Goal: Information Seeking & Learning: Check status

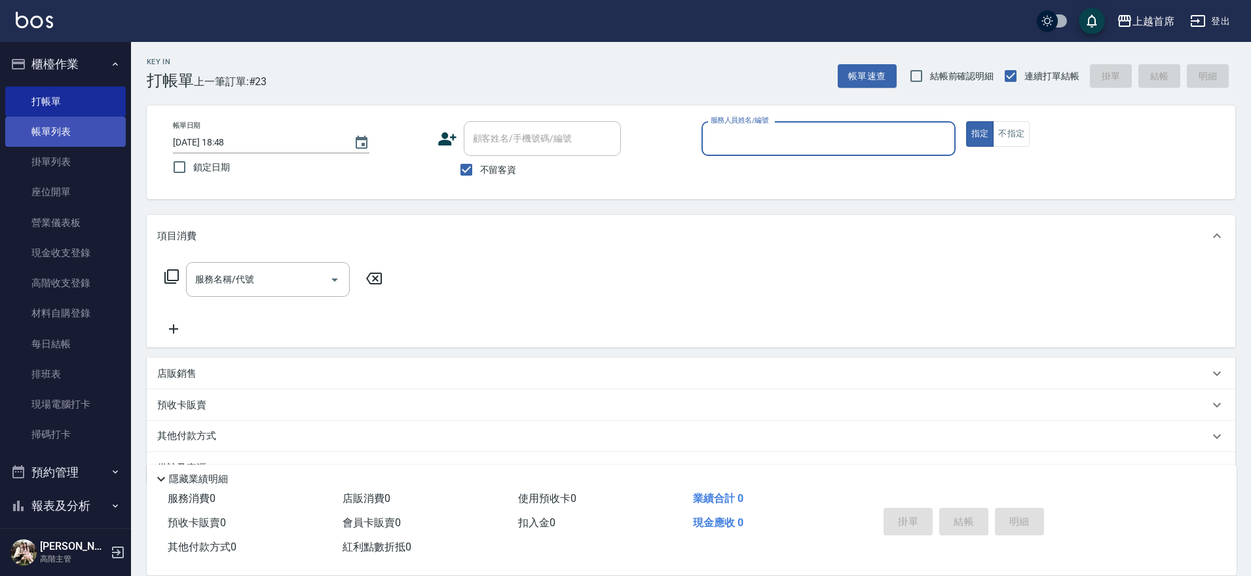
scroll to position [33, 0]
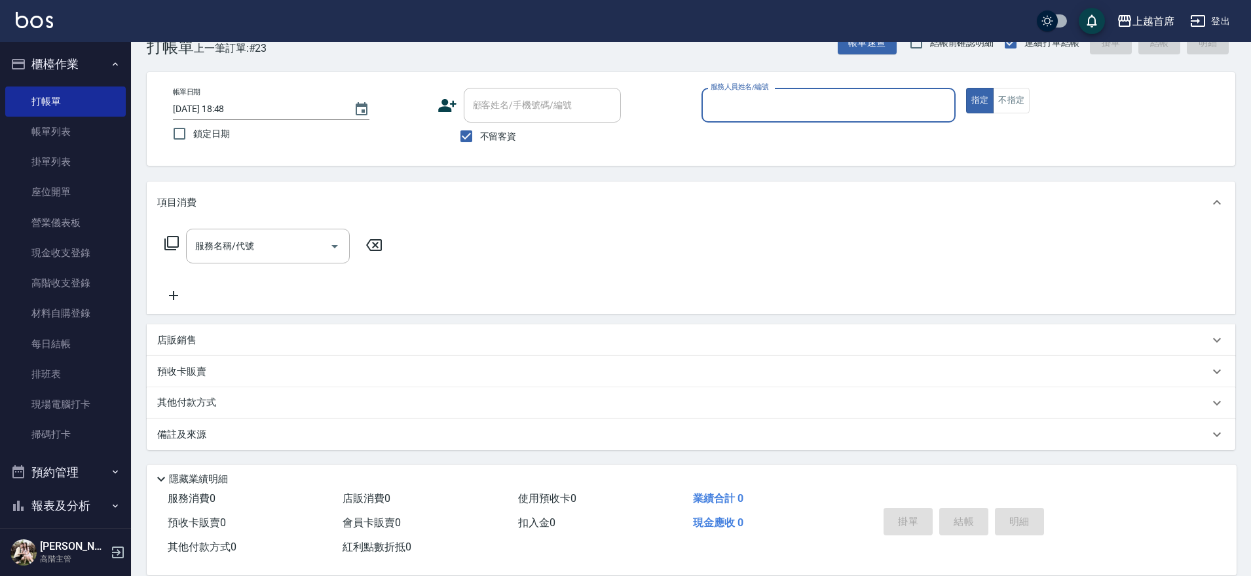
click at [62, 60] on button "櫃檯作業" at bounding box center [65, 64] width 120 height 34
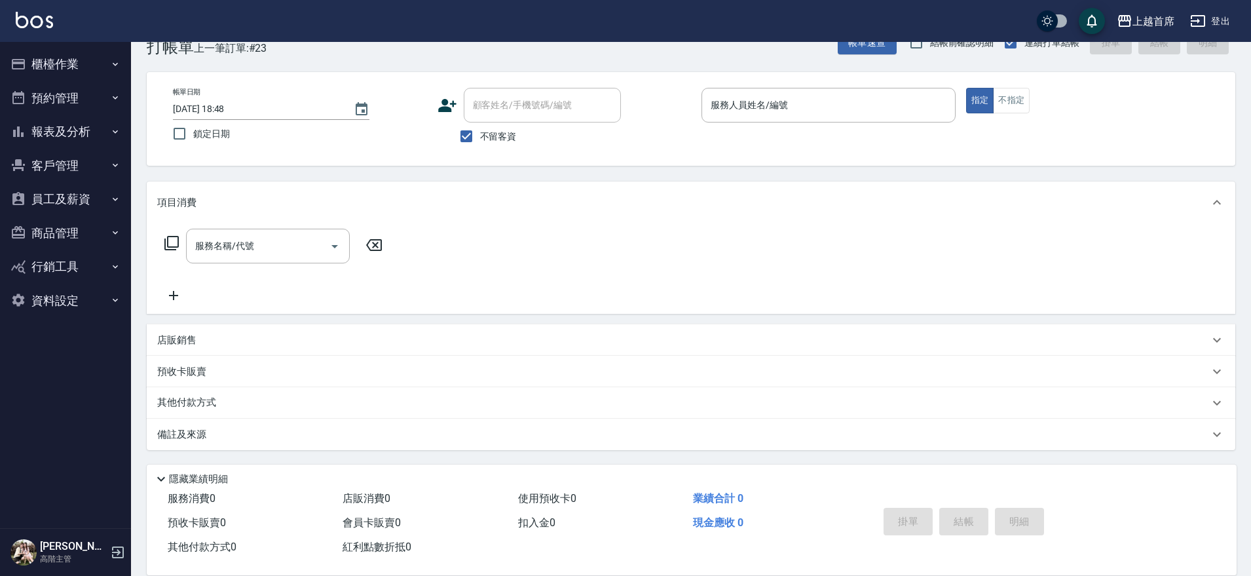
click at [86, 118] on button "報表及分析" at bounding box center [65, 132] width 120 height 34
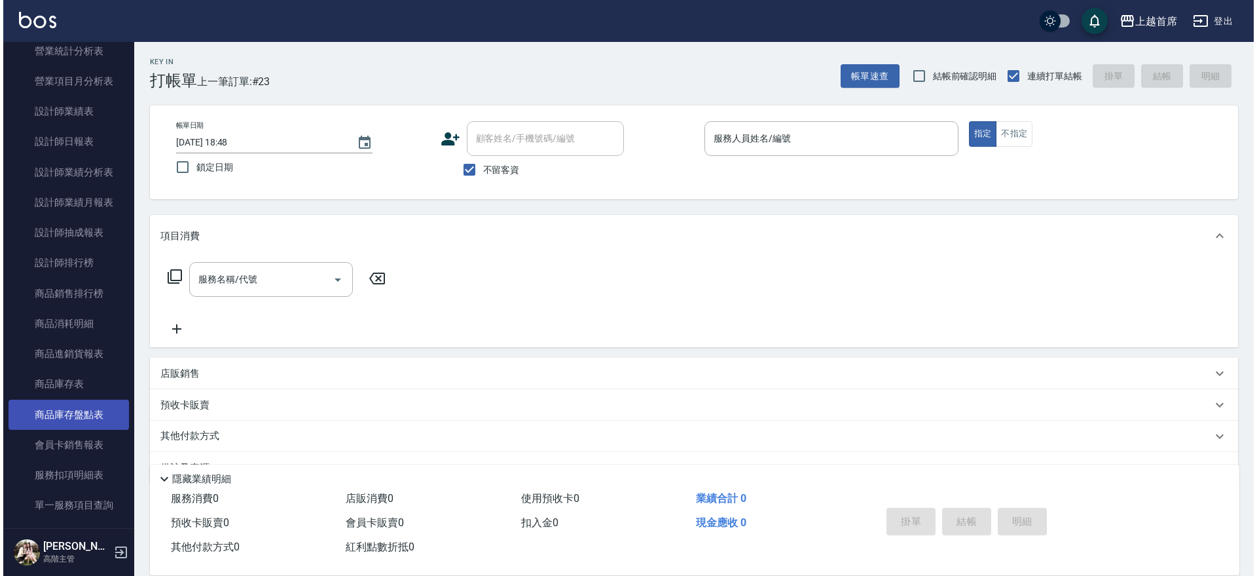
scroll to position [491, 0]
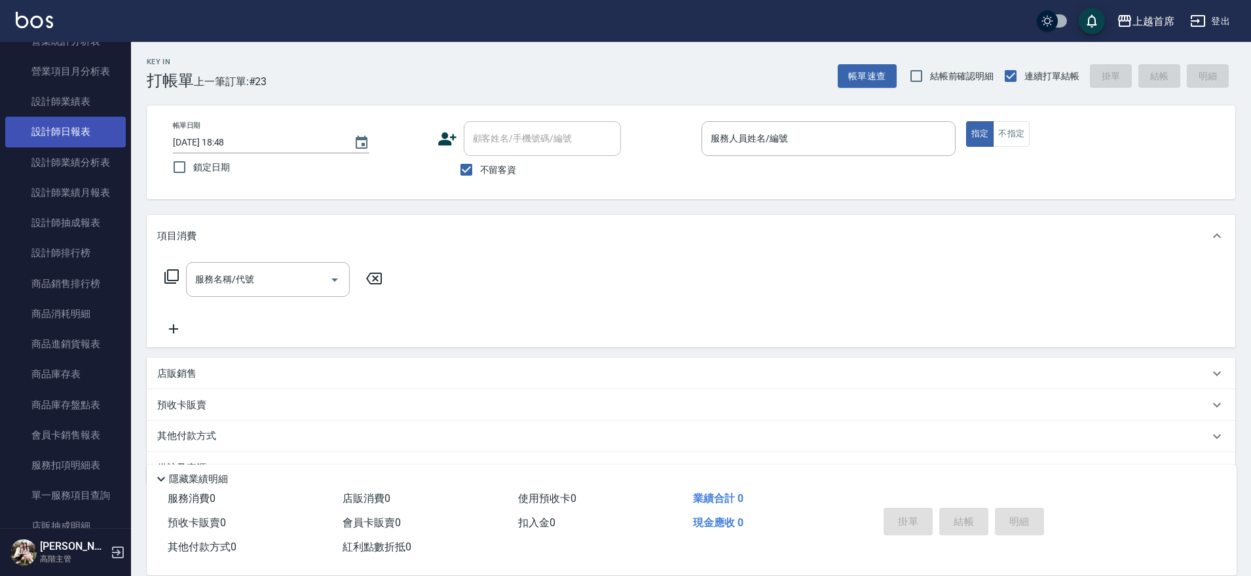
click at [100, 134] on link "設計師日報表" at bounding box center [65, 132] width 120 height 30
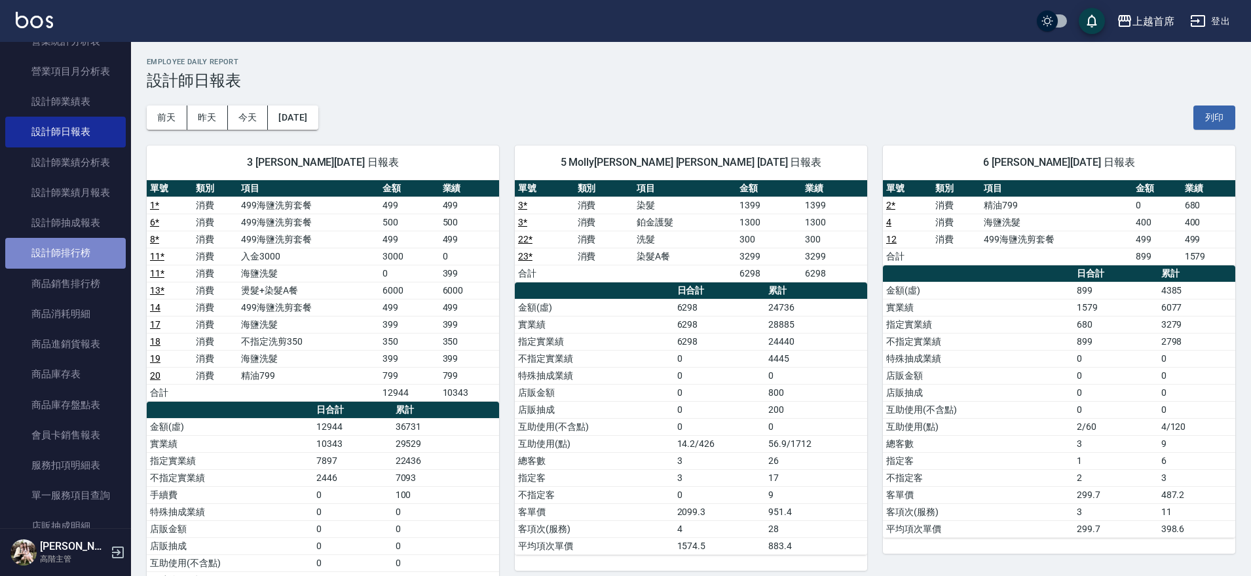
click at [96, 248] on link "設計師排行榜" at bounding box center [65, 253] width 120 height 30
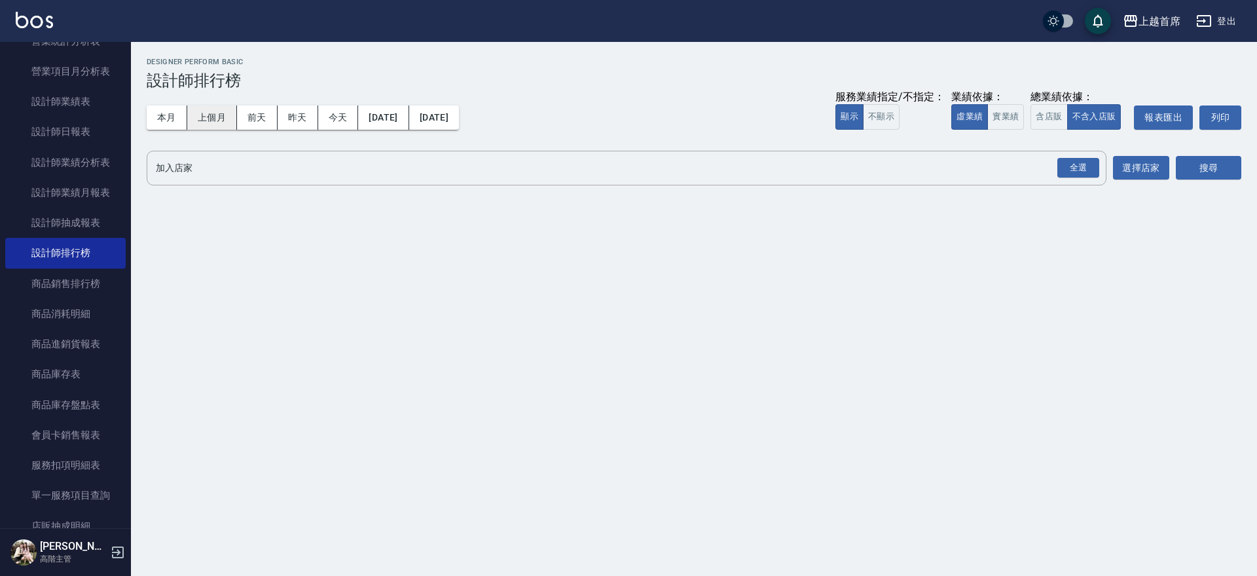
drag, startPoint x: 174, startPoint y: 113, endPoint x: 193, endPoint y: 112, distance: 19.0
click at [174, 113] on button "本月" at bounding box center [167, 117] width 41 height 24
drag, startPoint x: 994, startPoint y: 116, endPoint x: 1013, endPoint y: 116, distance: 19.0
click at [996, 117] on button "實業績" at bounding box center [1005, 117] width 37 height 26
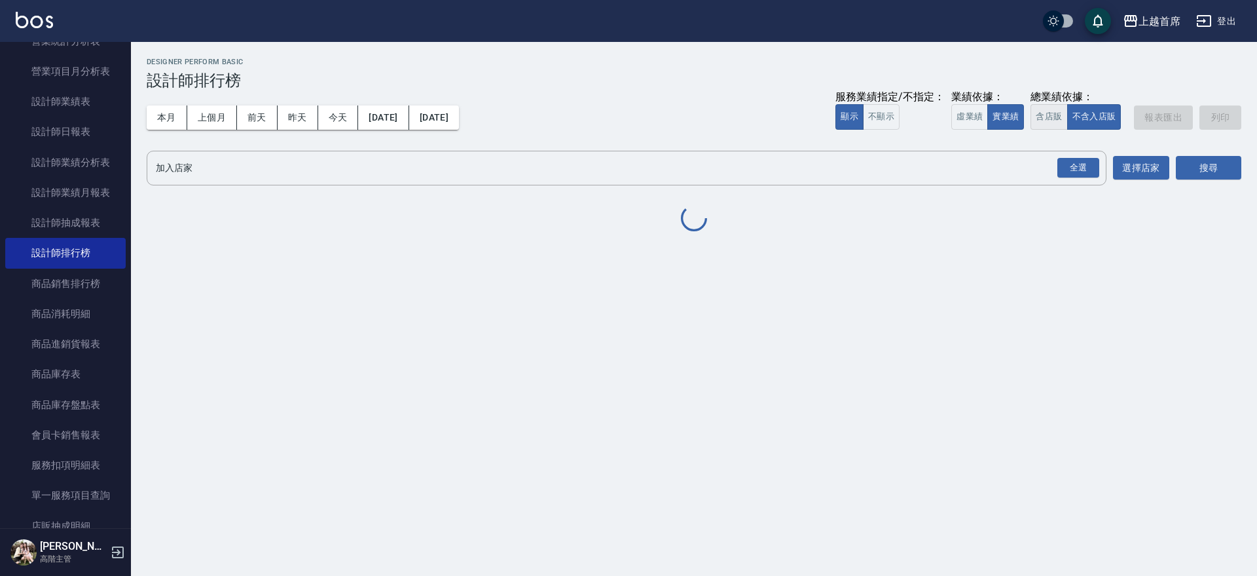
click at [1036, 114] on button "含店販" at bounding box center [1049, 117] width 37 height 26
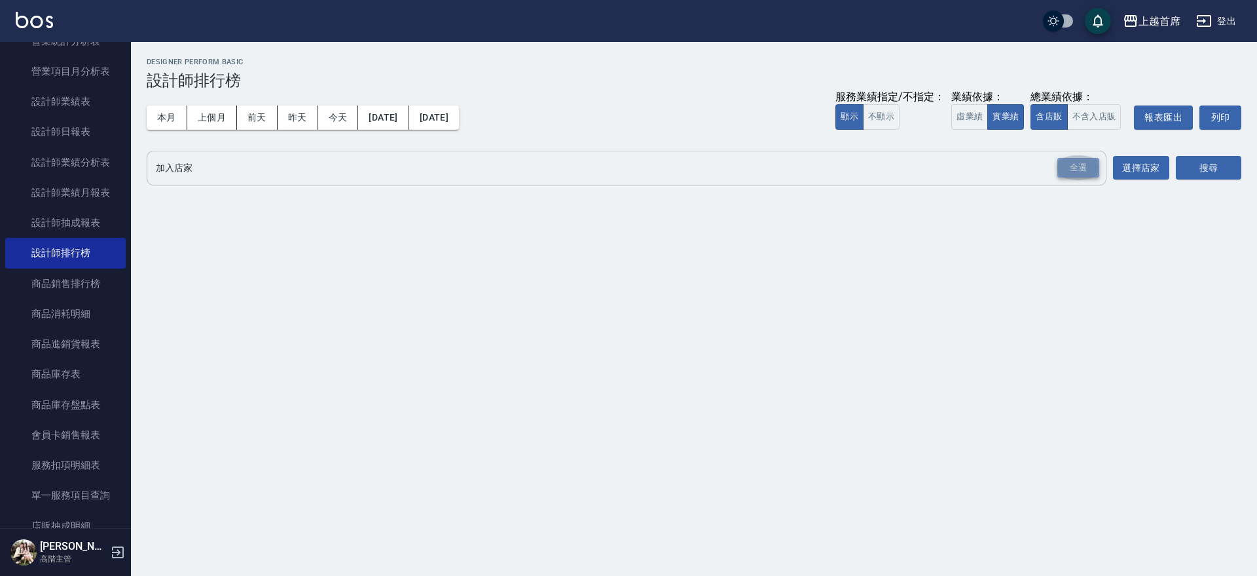
click at [1092, 170] on div "全選" at bounding box center [1079, 168] width 42 height 20
click at [1201, 166] on button "搜尋" at bounding box center [1208, 168] width 65 height 24
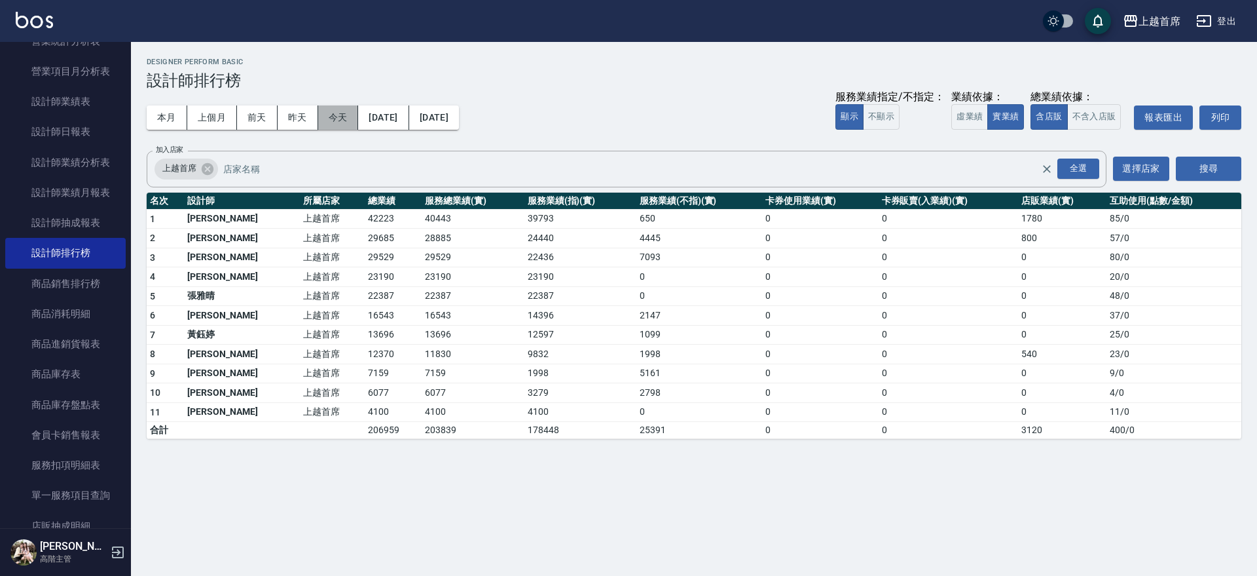
click at [338, 117] on button "今天" at bounding box center [338, 117] width 41 height 24
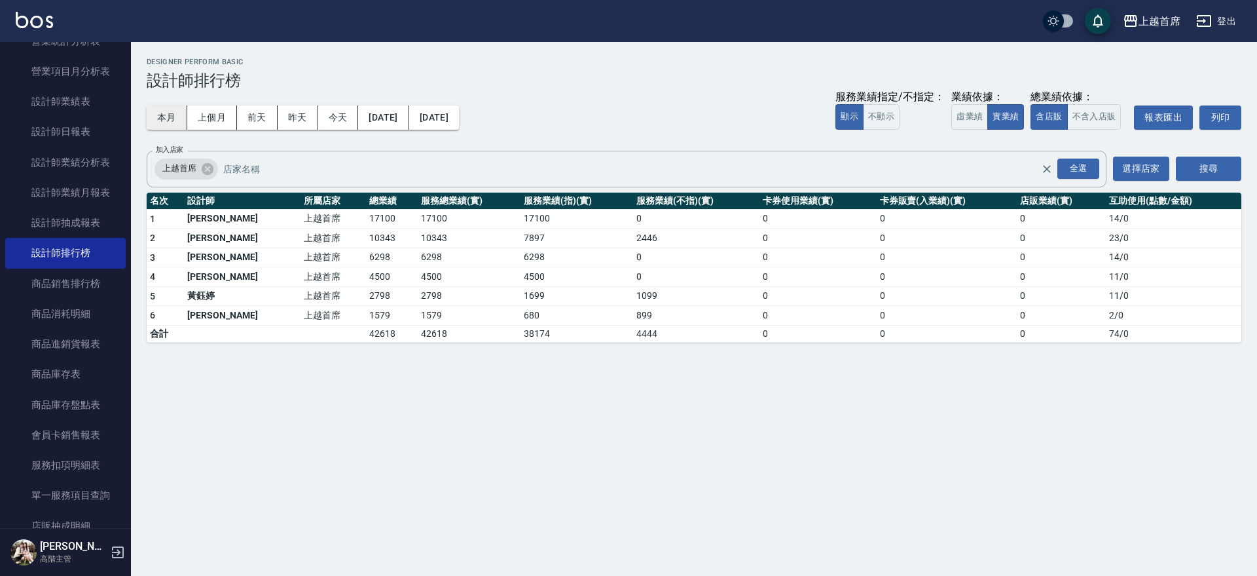
click at [152, 115] on button "本月" at bounding box center [167, 117] width 41 height 24
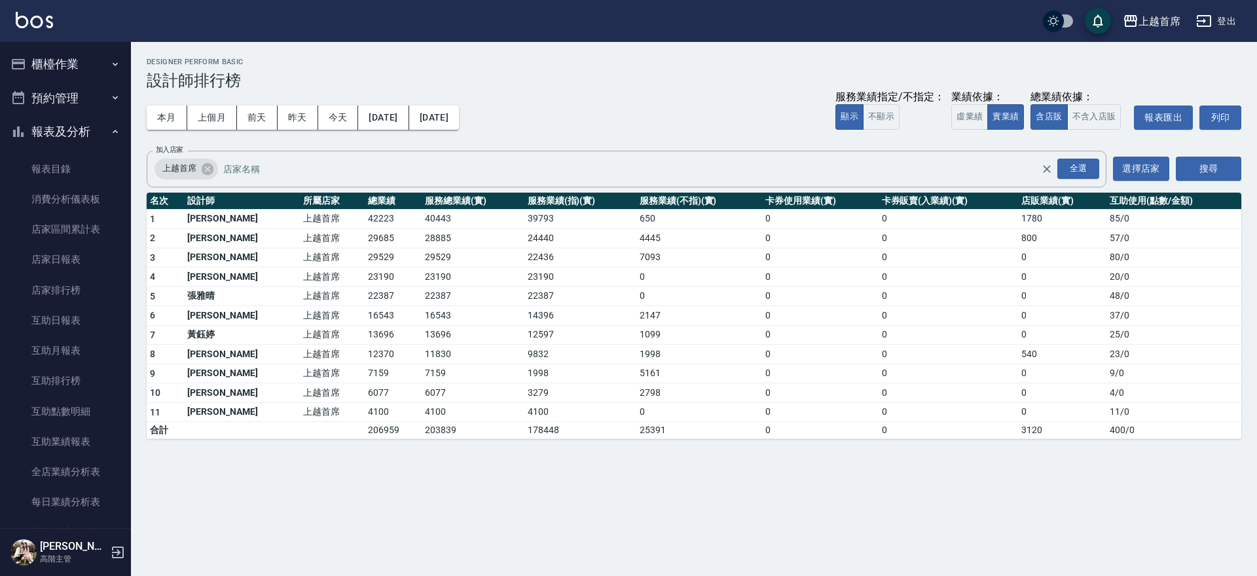
click at [82, 60] on button "櫃檯作業" at bounding box center [65, 64] width 120 height 34
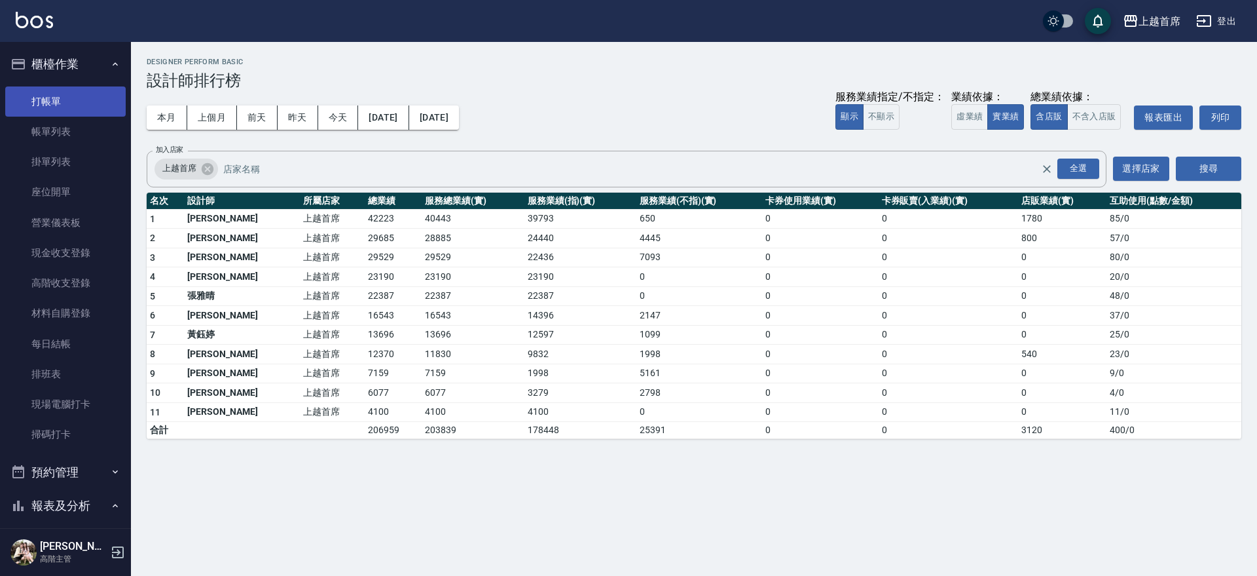
click at [69, 99] on link "打帳單" at bounding box center [65, 101] width 120 height 30
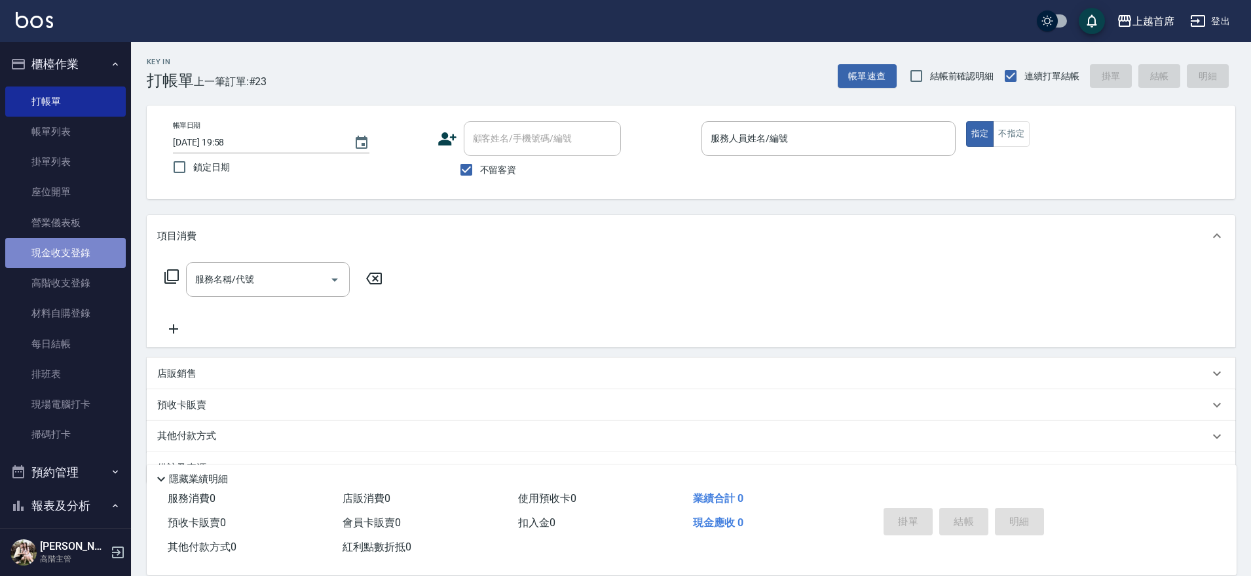
click at [79, 253] on link "現金收支登錄" at bounding box center [65, 253] width 120 height 30
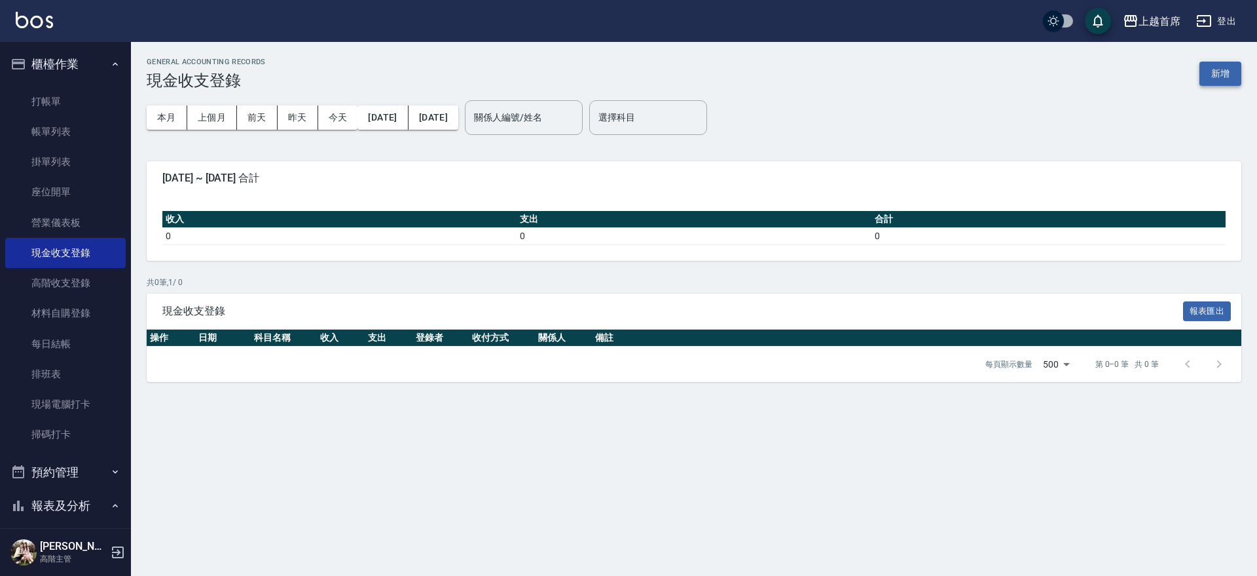
click at [1234, 74] on button "新增" at bounding box center [1221, 74] width 42 height 24
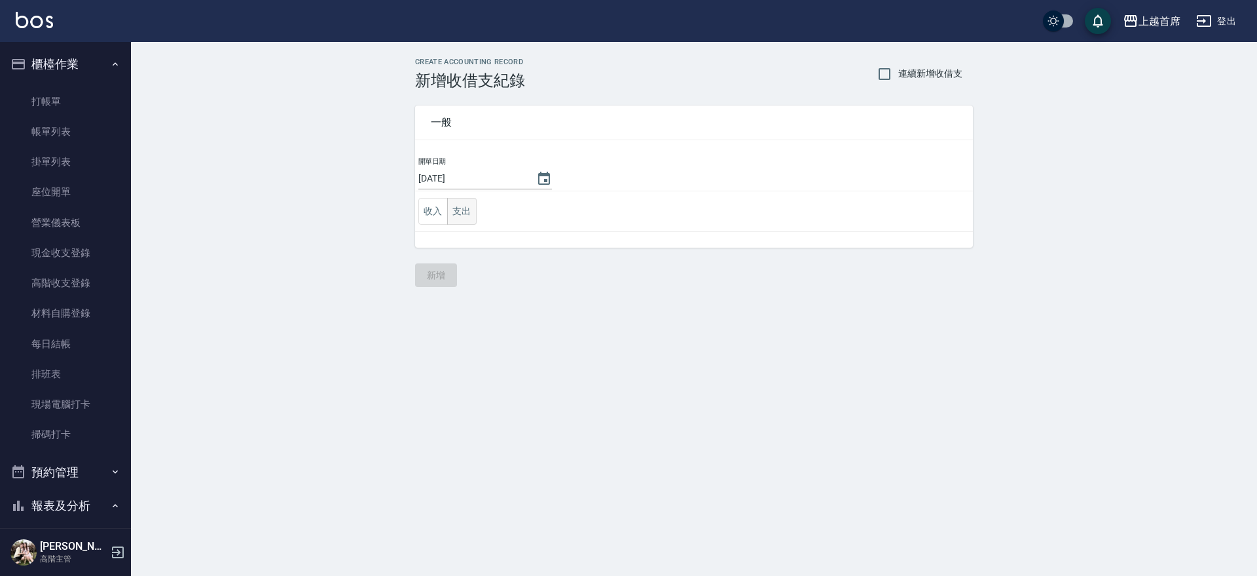
click at [467, 206] on button "支出" at bounding box center [461, 211] width 29 height 27
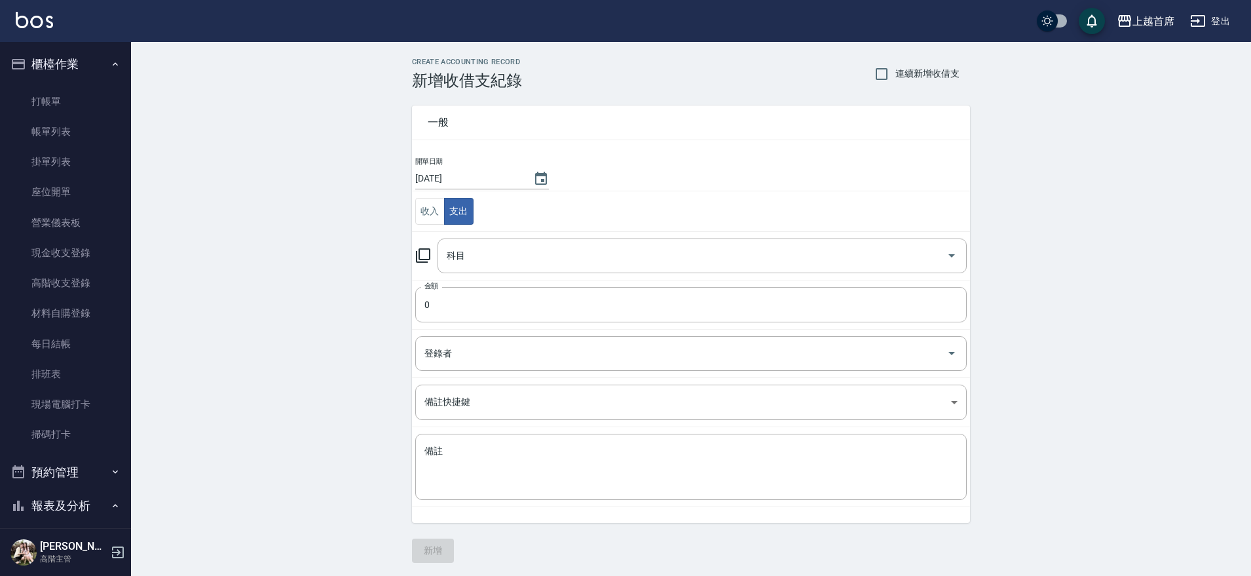
click at [488, 238] on div "科目 科目" at bounding box center [701, 255] width 529 height 35
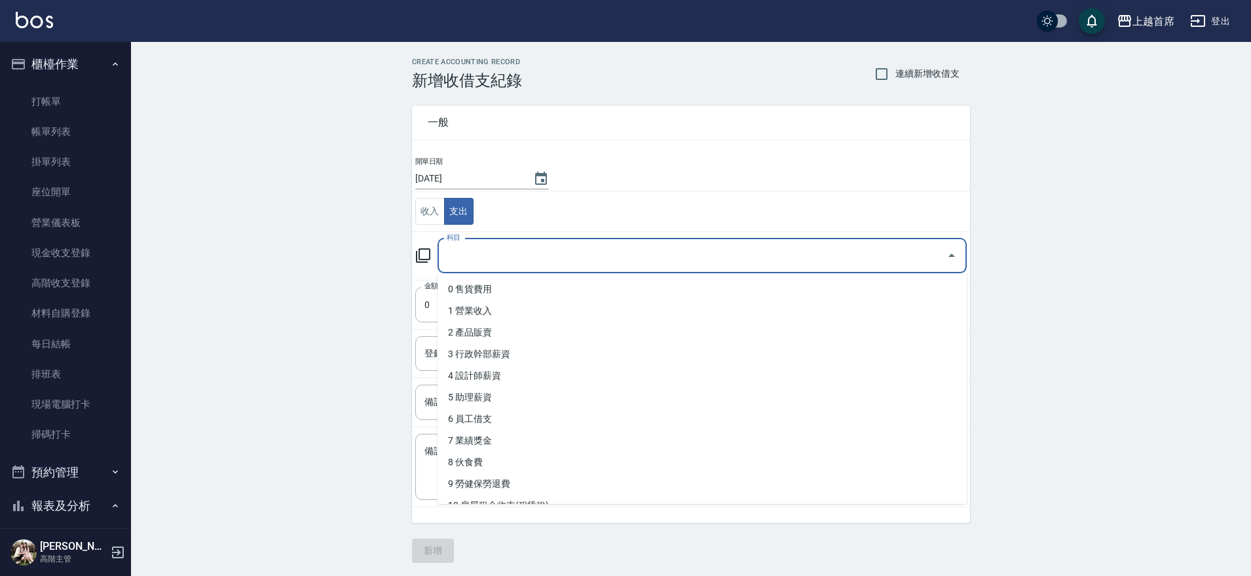
click at [497, 254] on input "科目" at bounding box center [692, 255] width 498 height 23
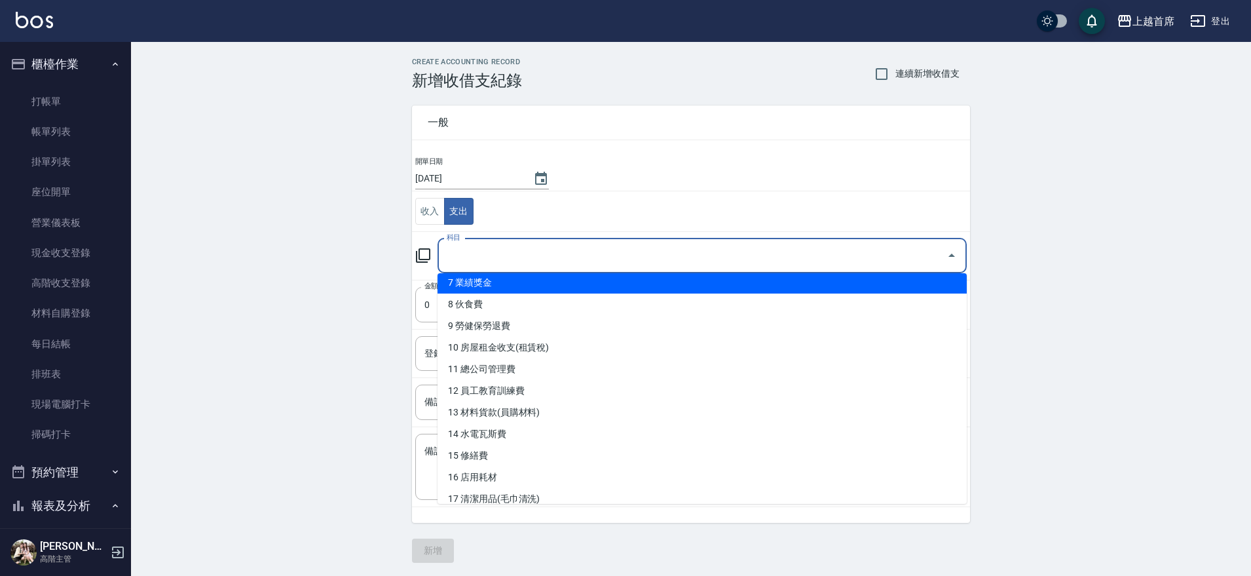
scroll to position [164, 0]
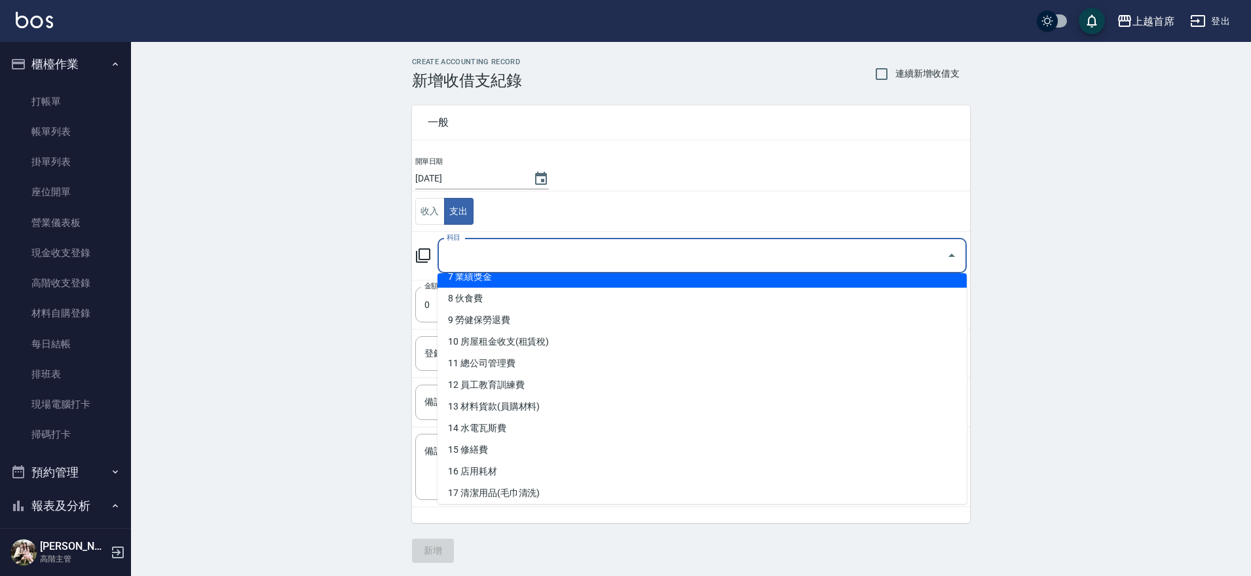
click at [542, 280] on li "7 業績獎金" at bounding box center [701, 277] width 529 height 22
type input "7 業績獎金"
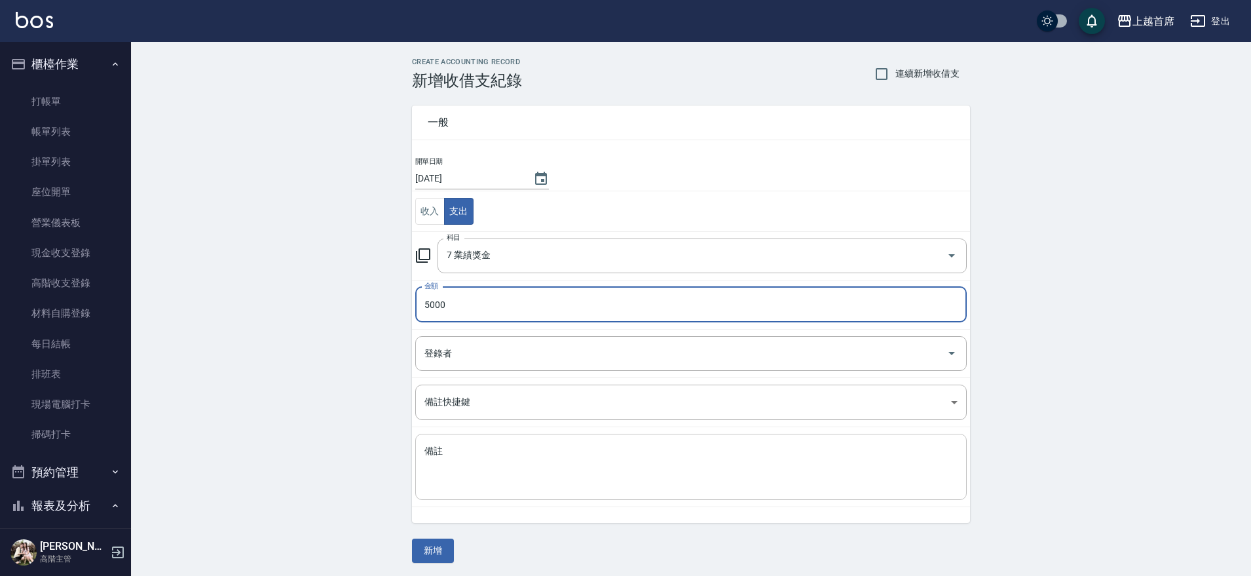
type input "5000"
click at [469, 488] on div "x 備註" at bounding box center [690, 466] width 551 height 66
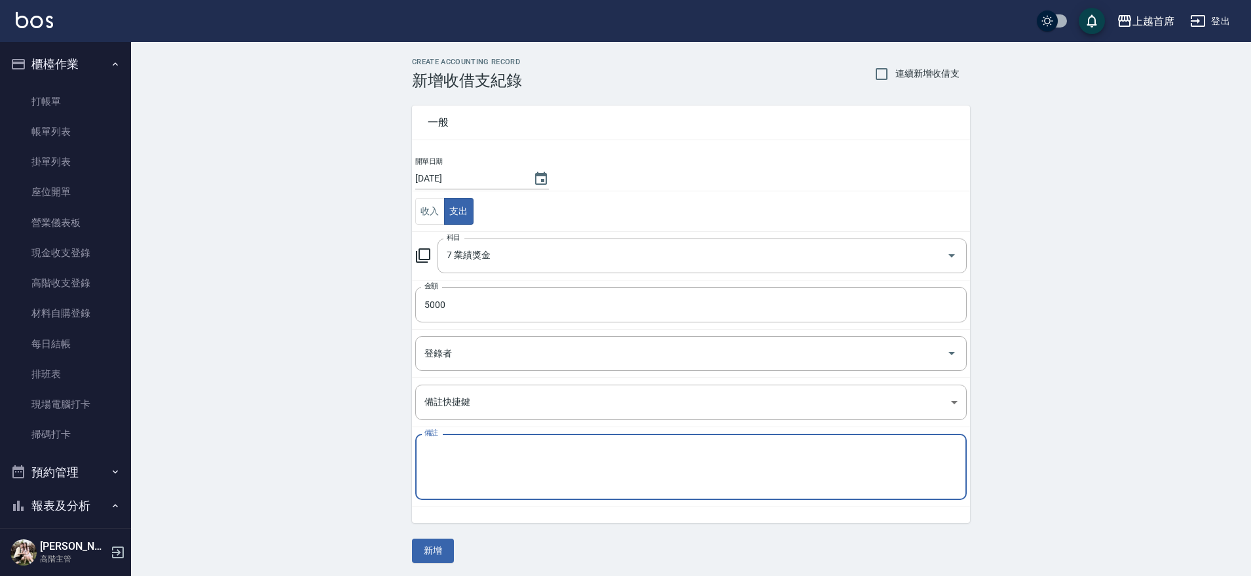
type textarea "d"
type textarea "U"
type textarea "業績達標獎金"
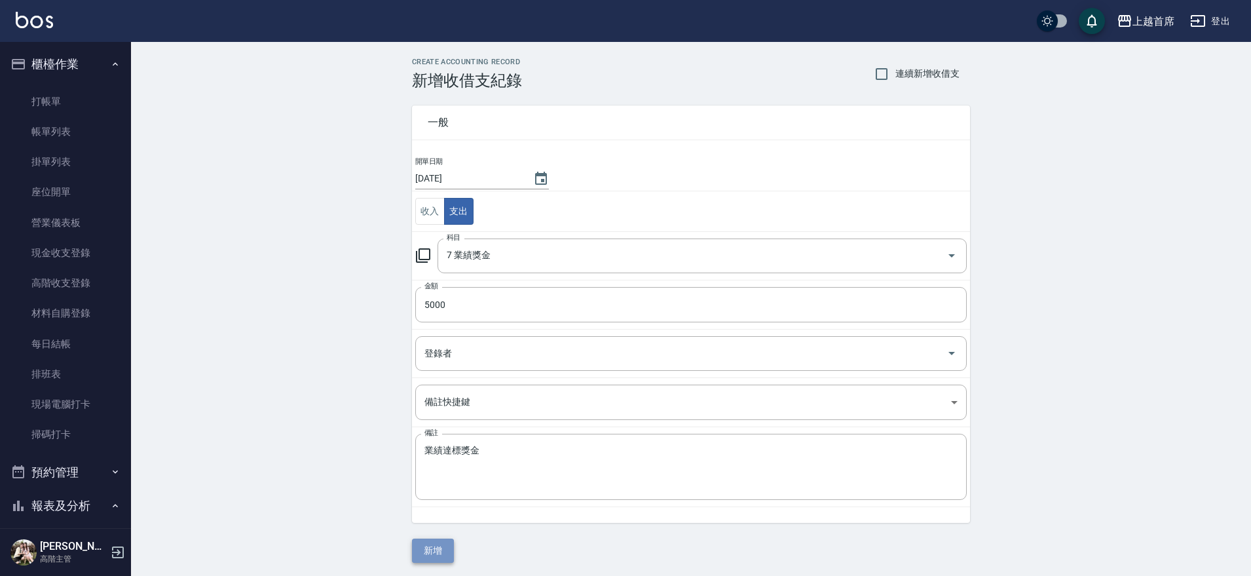
click at [431, 545] on button "新增" at bounding box center [433, 550] width 42 height 24
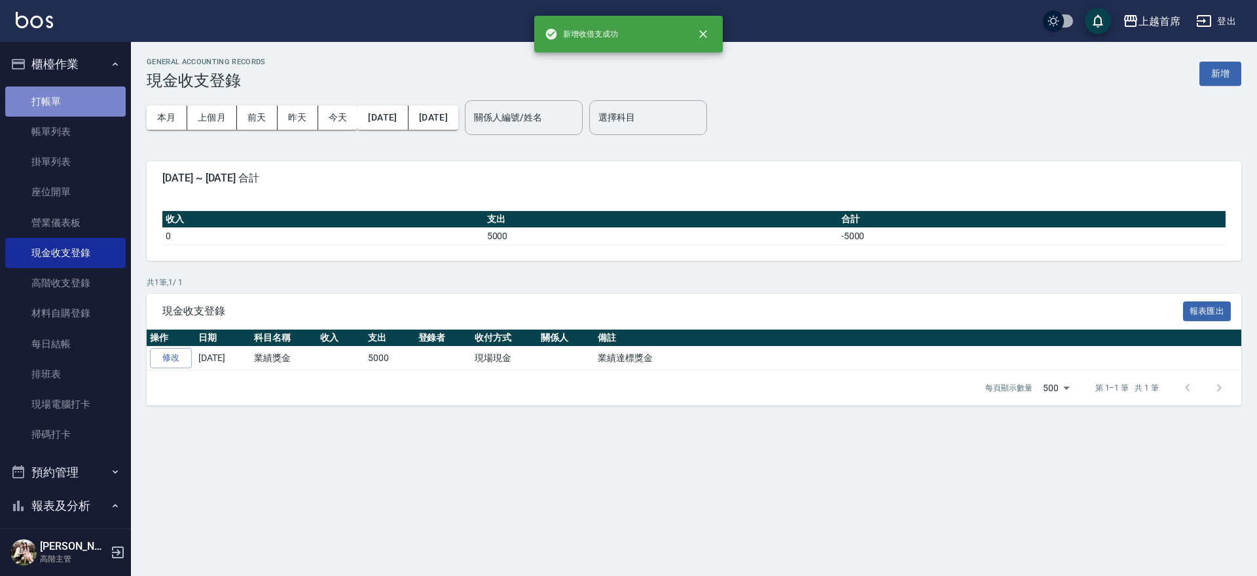
click at [66, 103] on link "打帳單" at bounding box center [65, 101] width 120 height 30
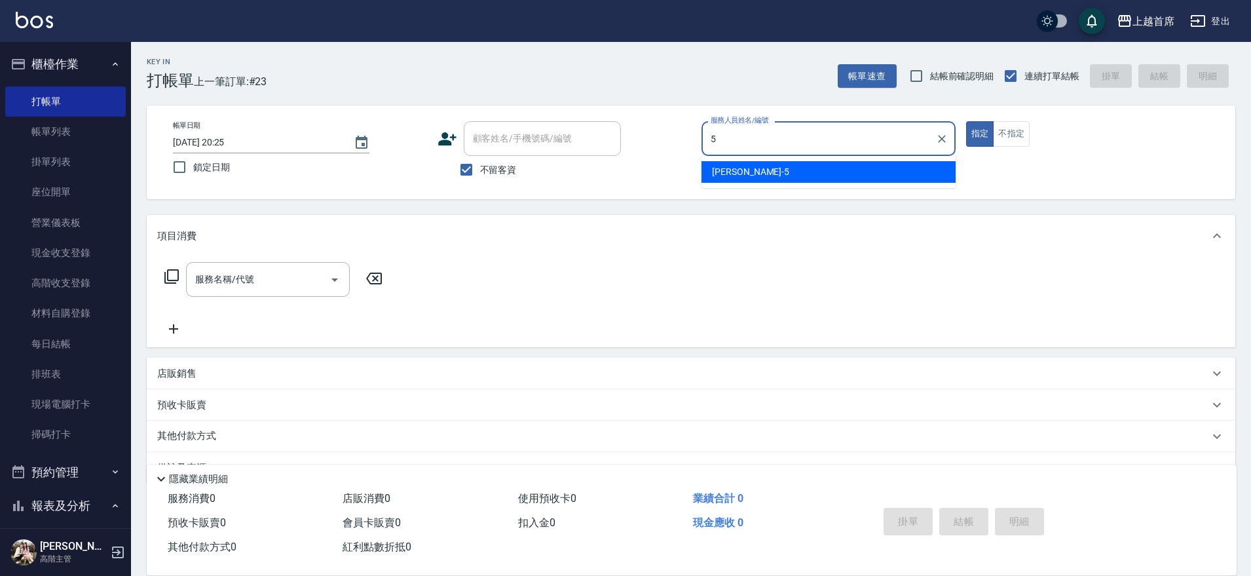
type input "[PERSON_NAME]-5"
type button "true"
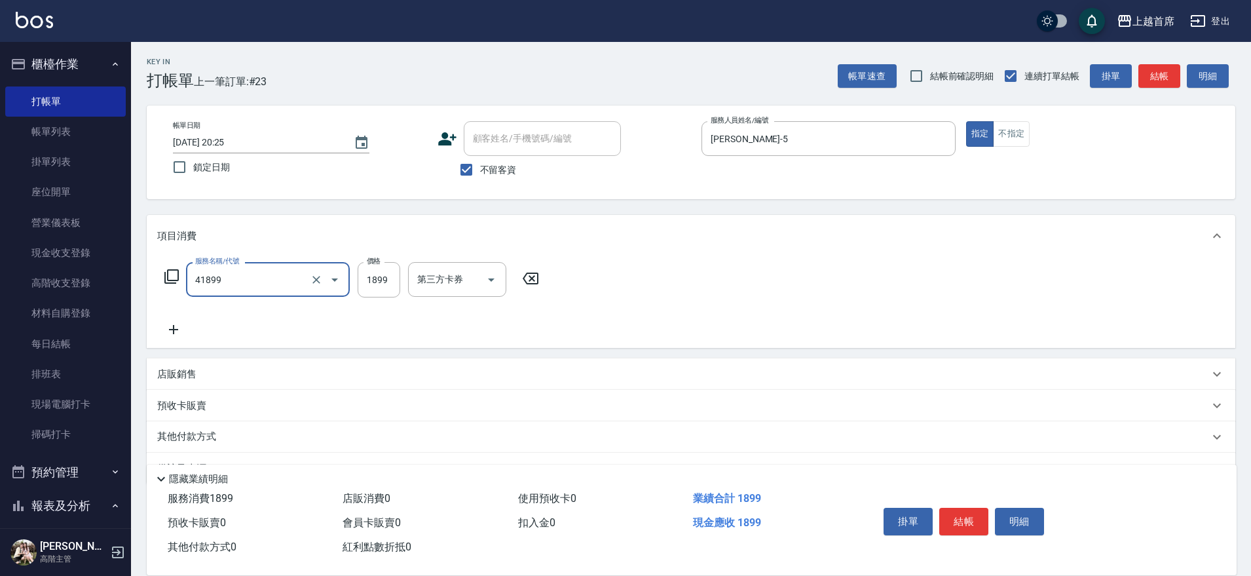
type input "染髮D餐(41899)"
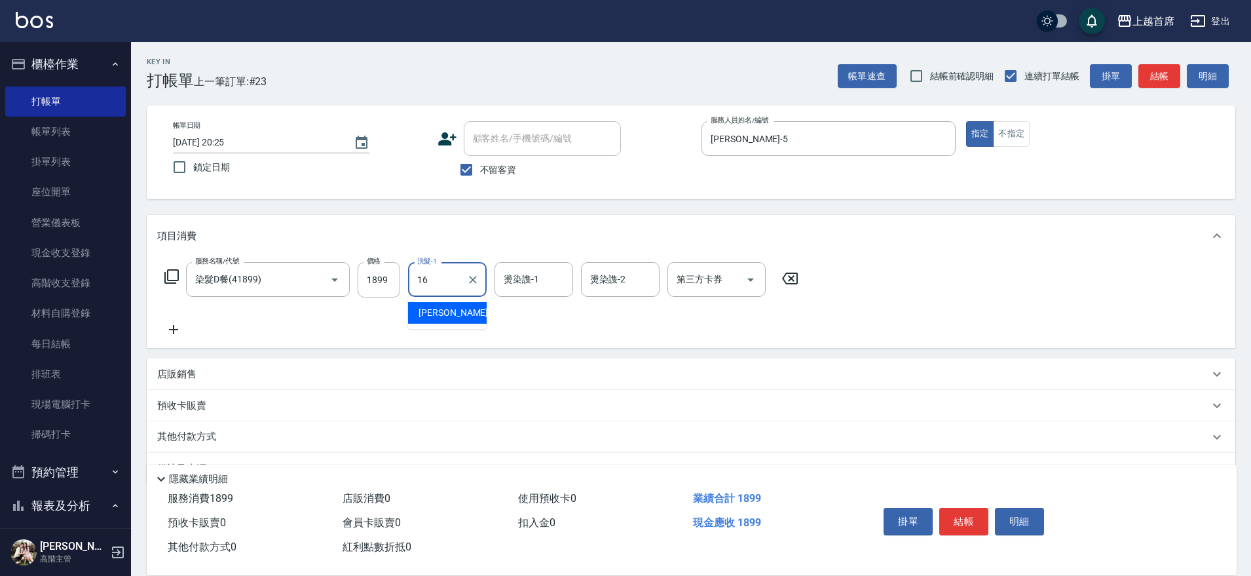
type input "[PERSON_NAME]-16"
type input "[PERSON_NAME]-39"
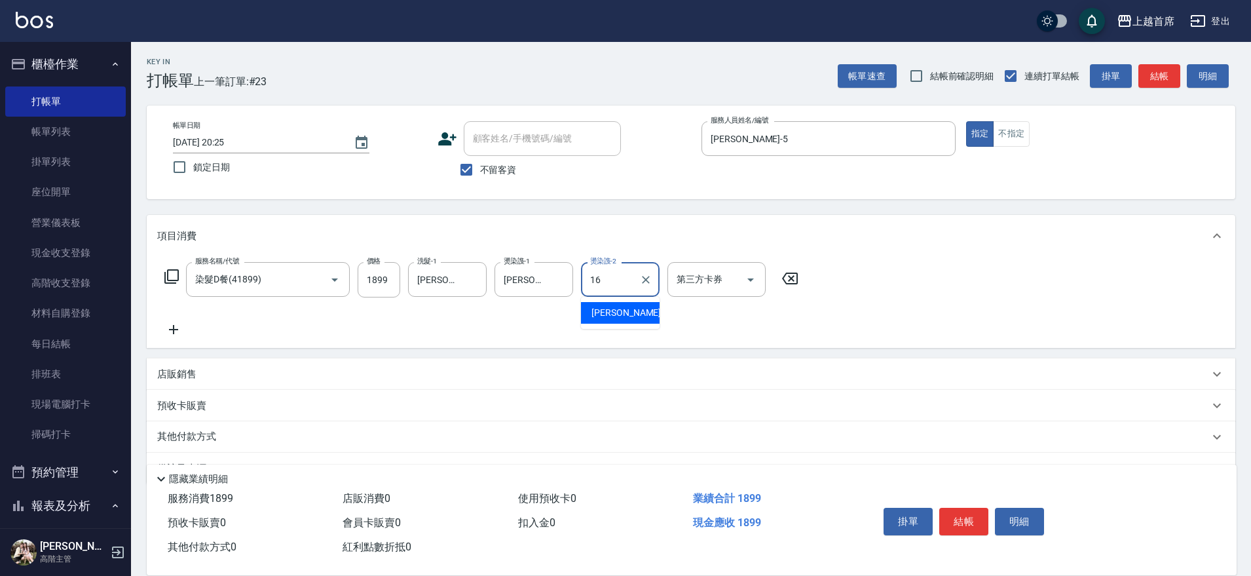
type input "[PERSON_NAME]-16"
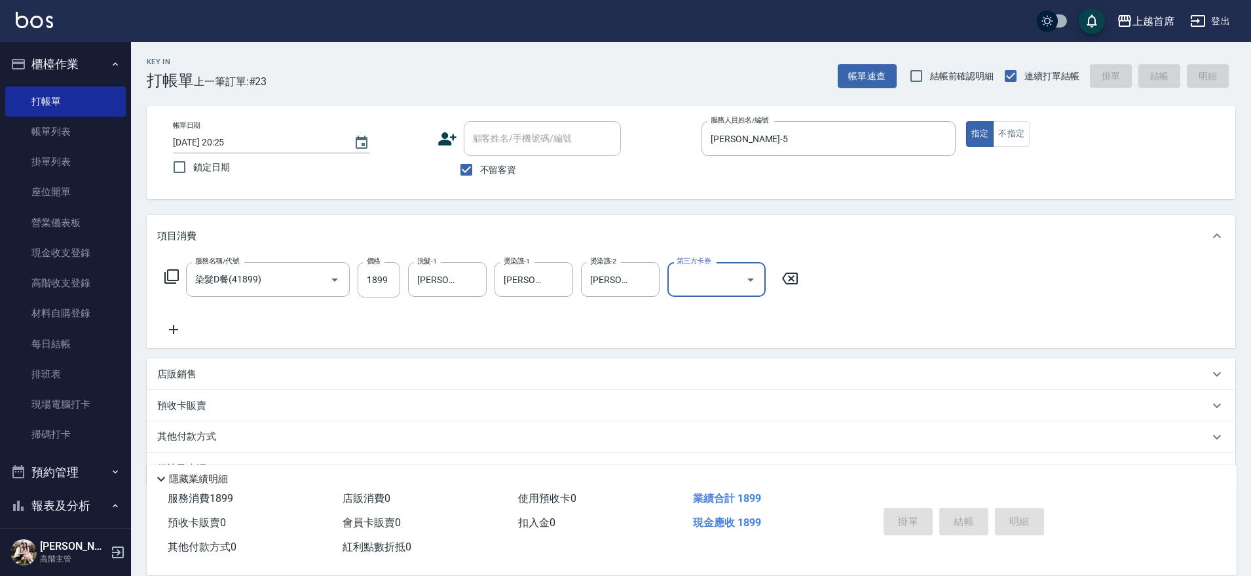
type input "[DATE] 20:26"
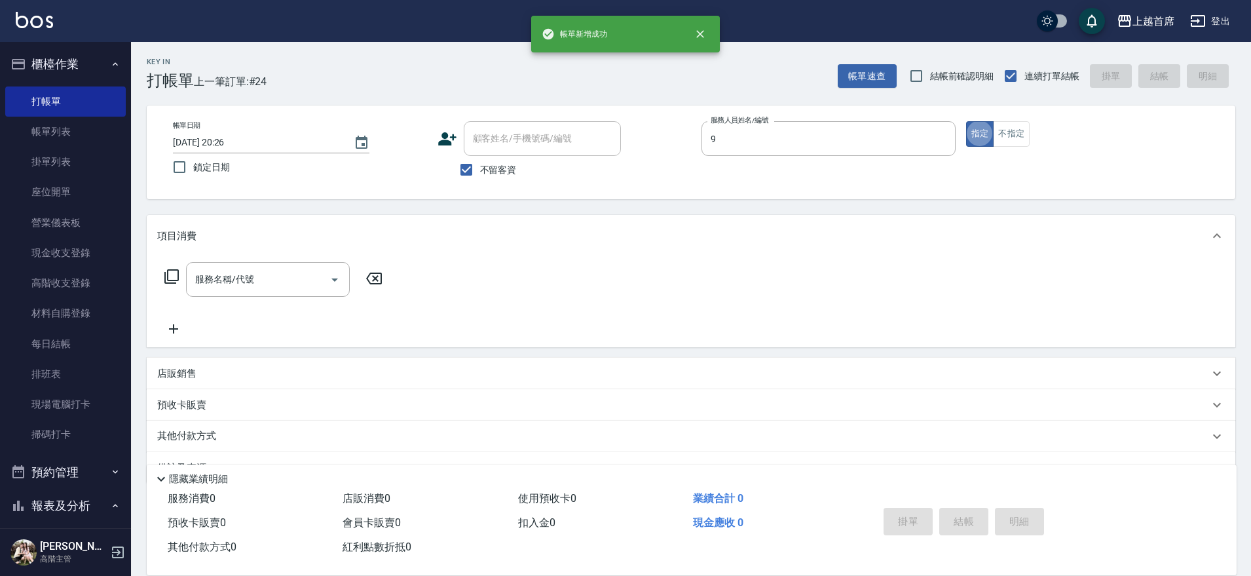
type input "[PERSON_NAME]-9"
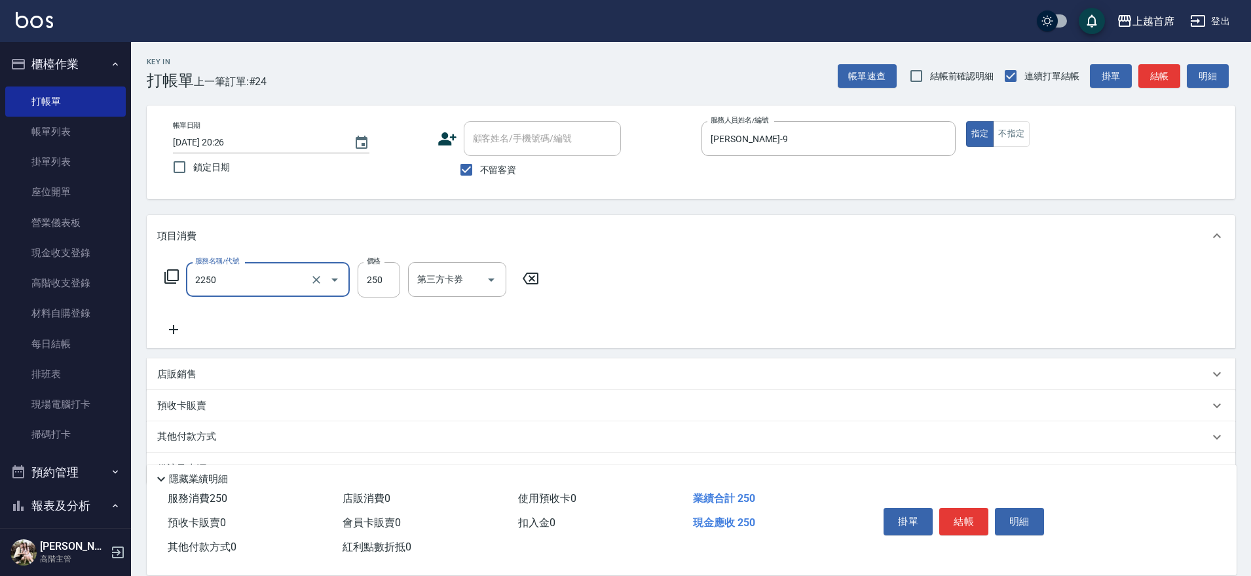
type input "單剪不指定250(2250)"
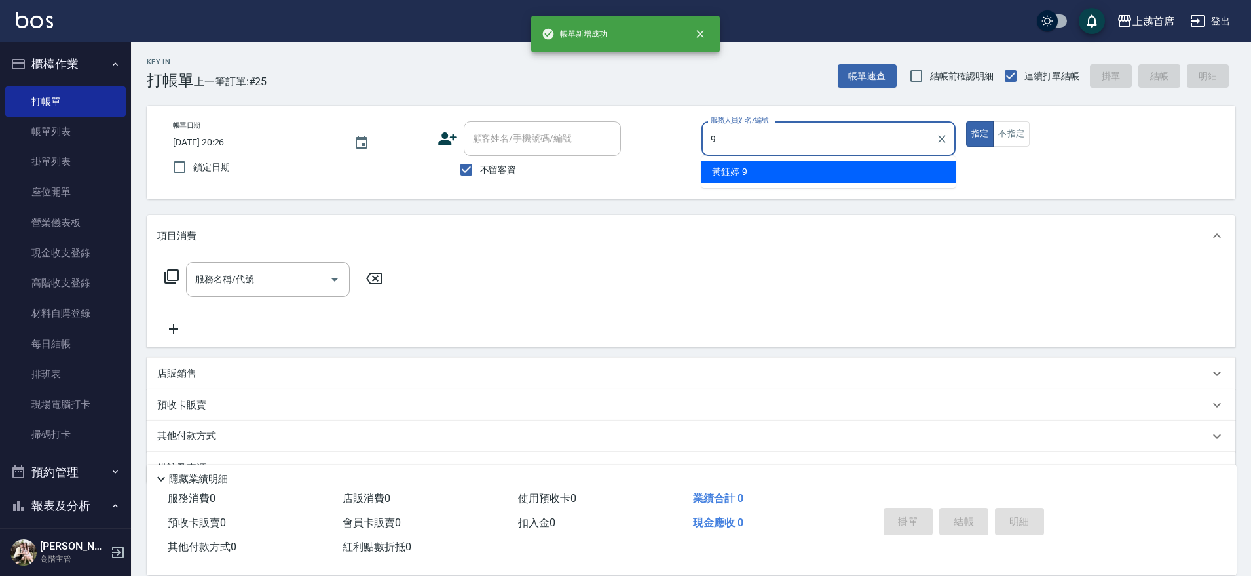
type input "[PERSON_NAME]-9"
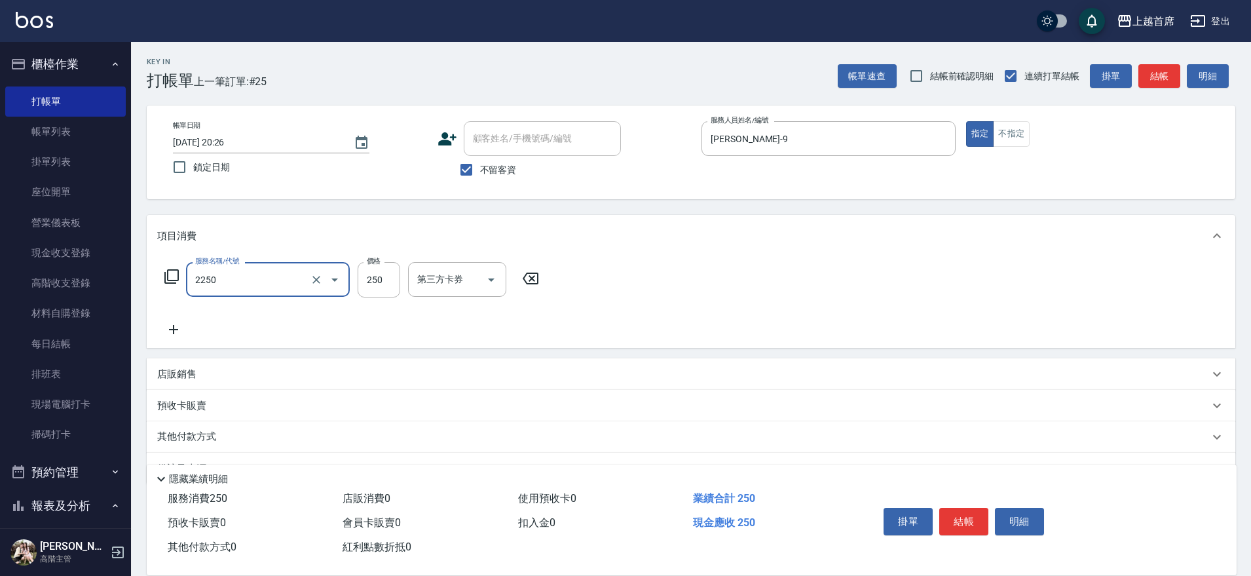
type input "單剪不指定250(2250)"
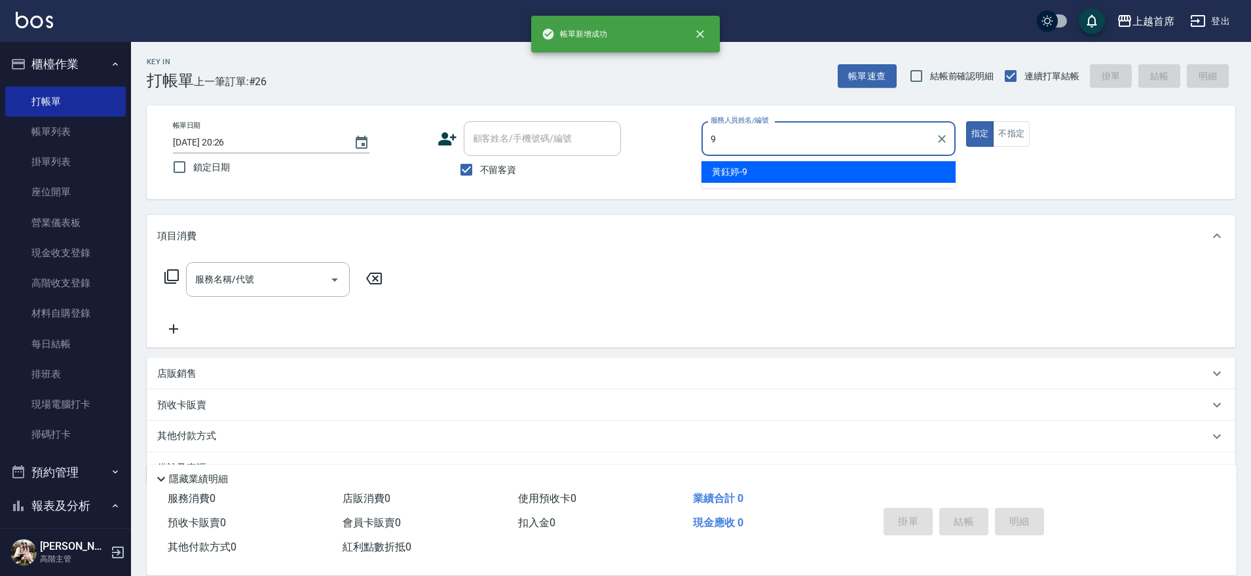
type input "[PERSON_NAME]-9"
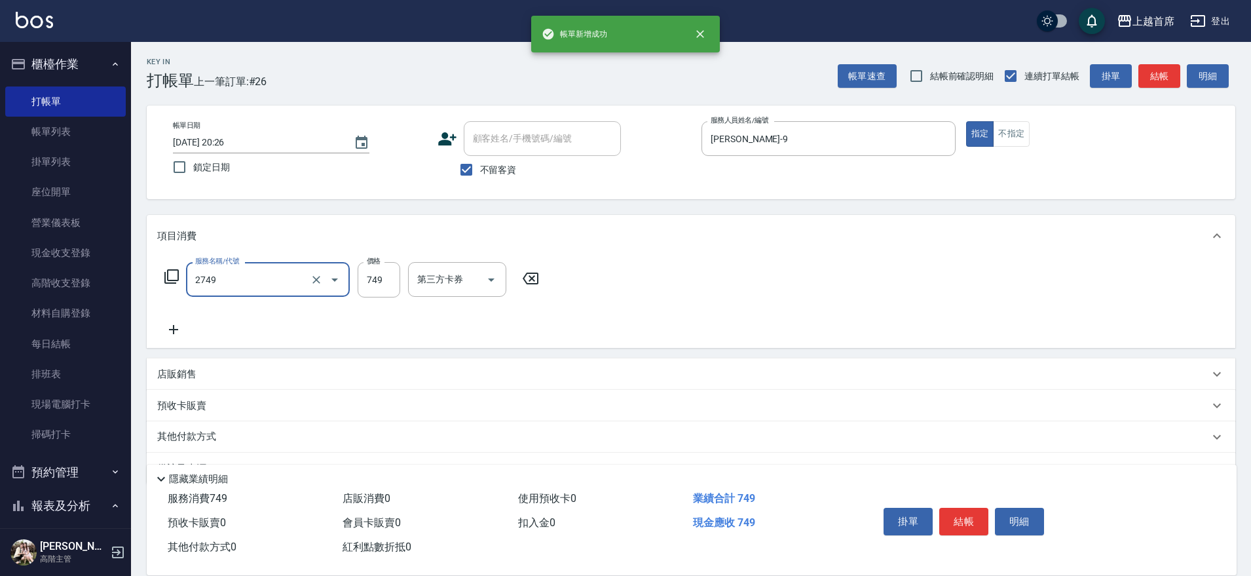
type input "海鹽洗剪749(2749)"
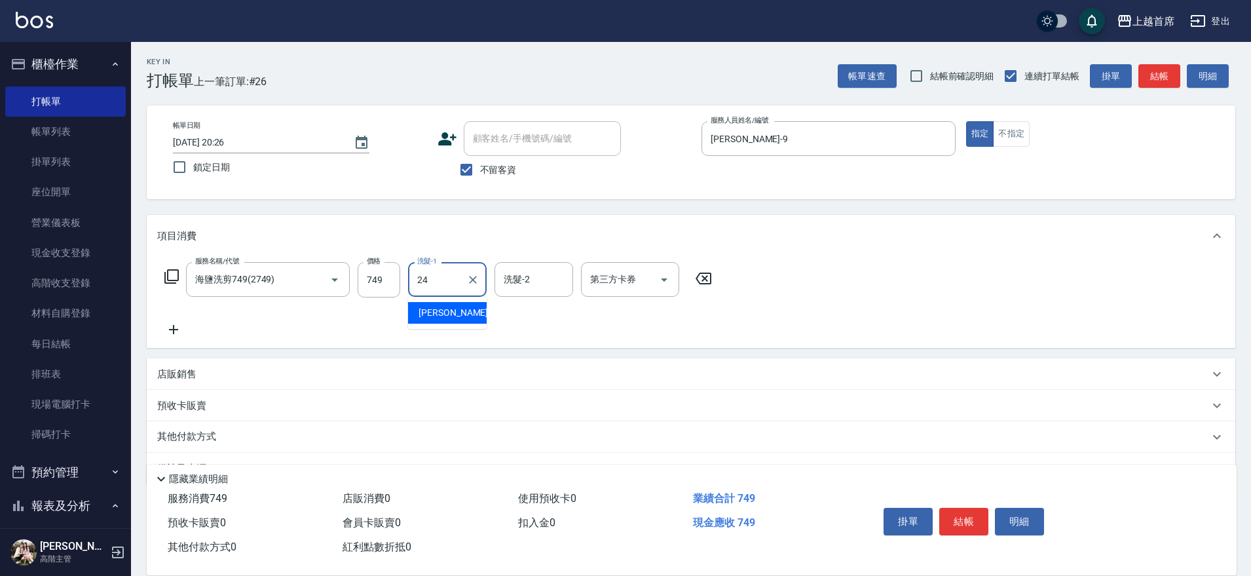
type input "[PERSON_NAME]-24"
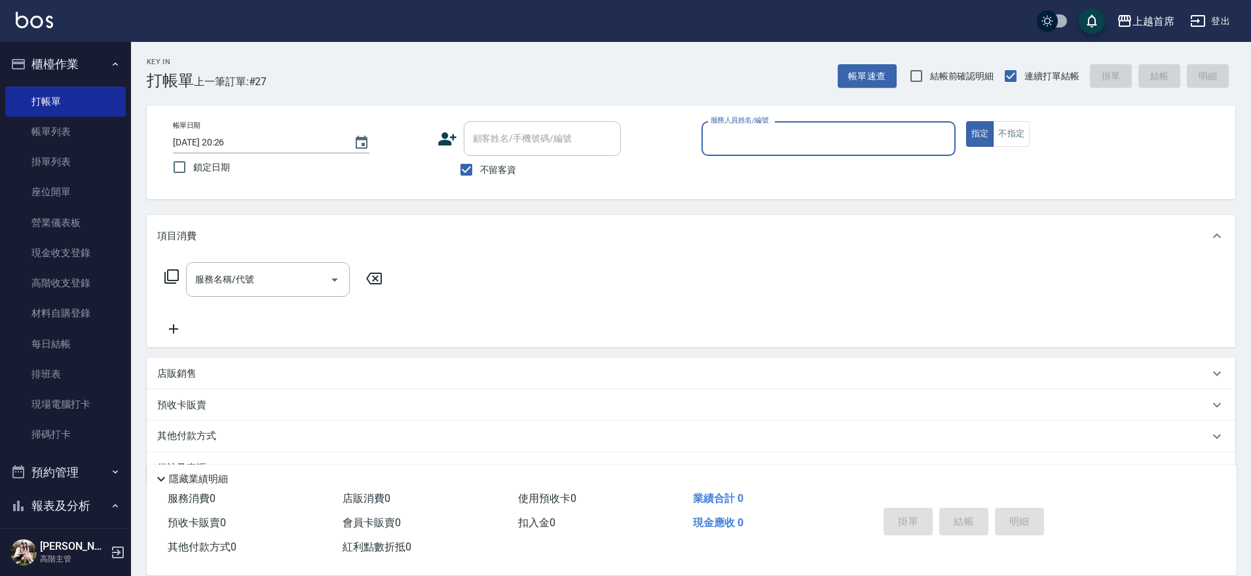
click at [79, 67] on button "櫃檯作業" at bounding box center [65, 64] width 120 height 34
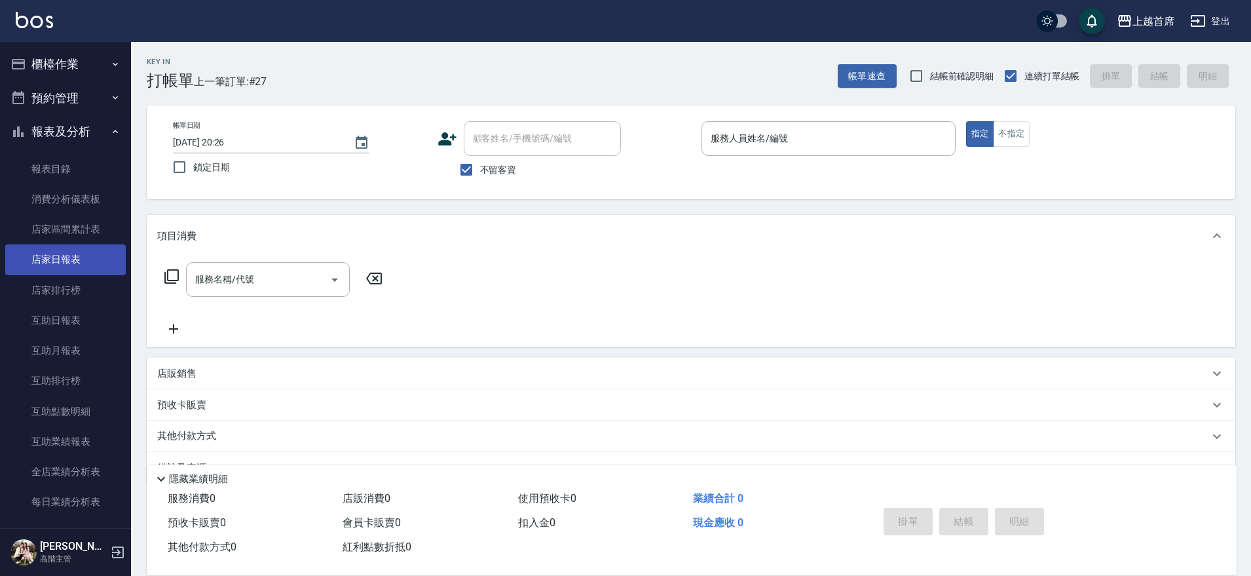
click at [68, 267] on link "店家日報表" at bounding box center [65, 259] width 120 height 30
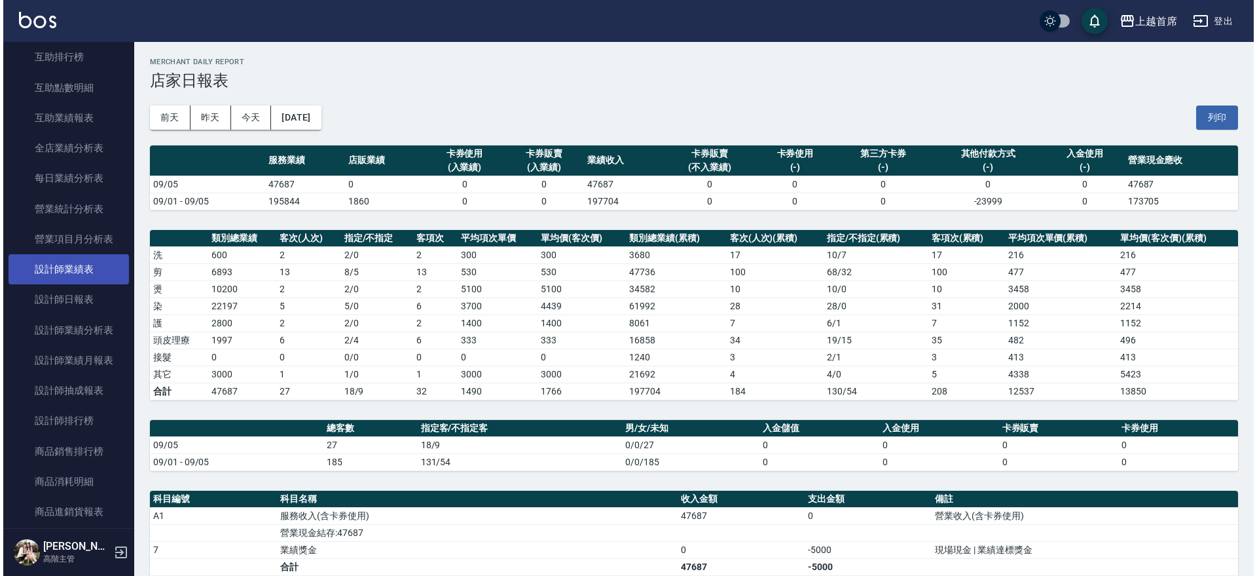
scroll to position [327, 0]
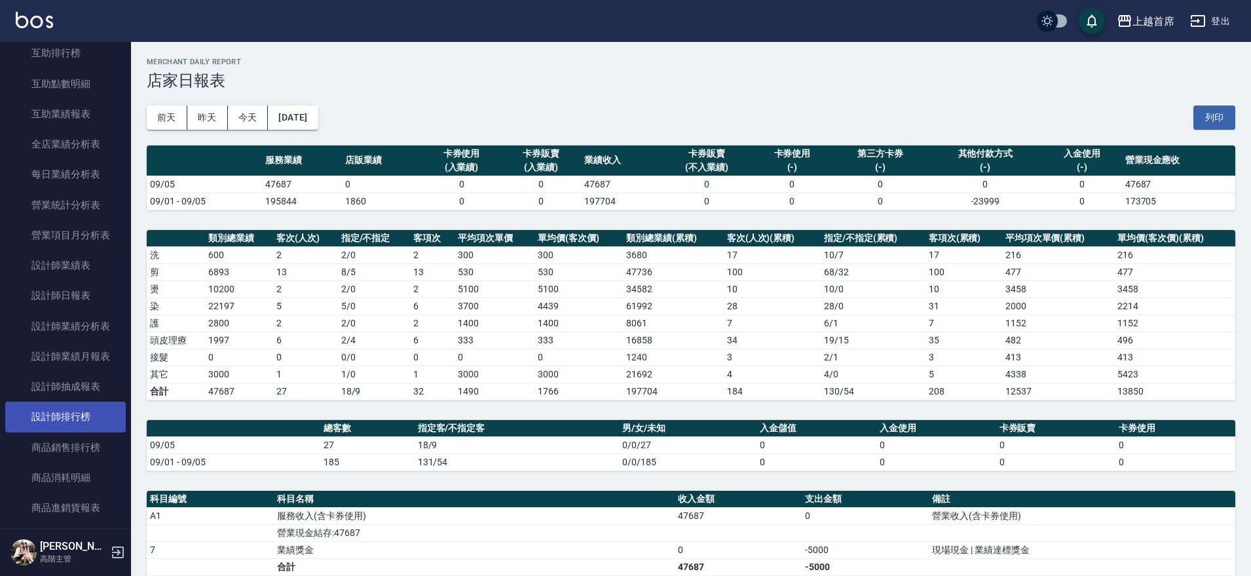
click at [103, 413] on link "設計師排行榜" at bounding box center [65, 416] width 120 height 30
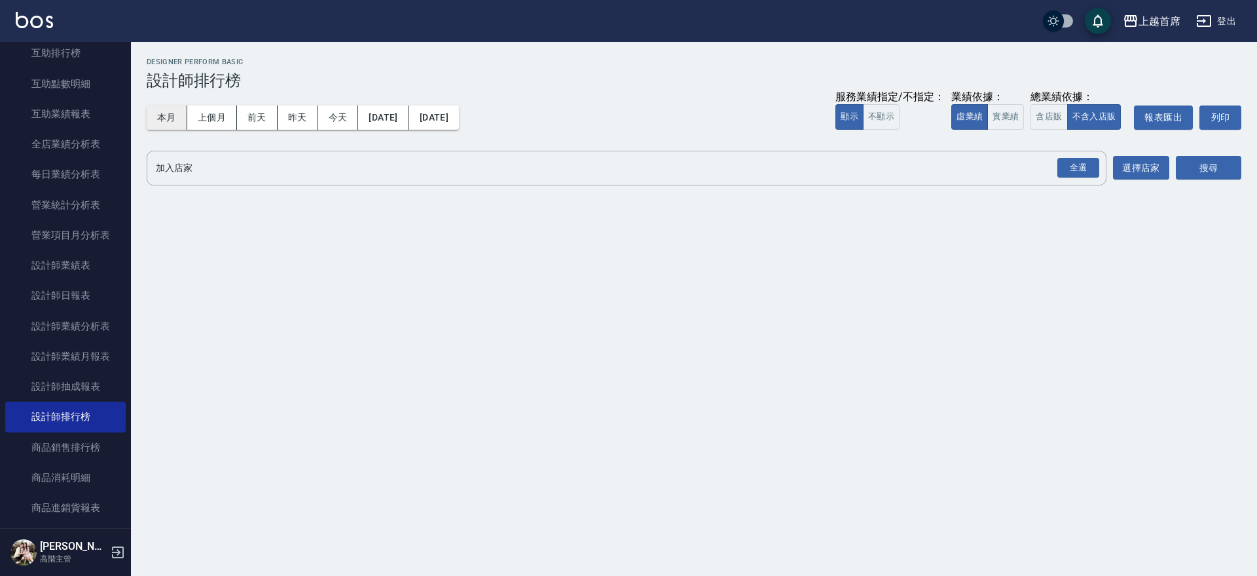
click at [175, 105] on button "本月" at bounding box center [167, 117] width 41 height 24
drag, startPoint x: 1001, startPoint y: 117, endPoint x: 1011, endPoint y: 117, distance: 9.8
click at [1004, 117] on button "實業績" at bounding box center [1005, 117] width 37 height 26
click at [1051, 117] on button "含店販" at bounding box center [1049, 117] width 37 height 26
click at [1080, 167] on div "全選" at bounding box center [1079, 168] width 42 height 20
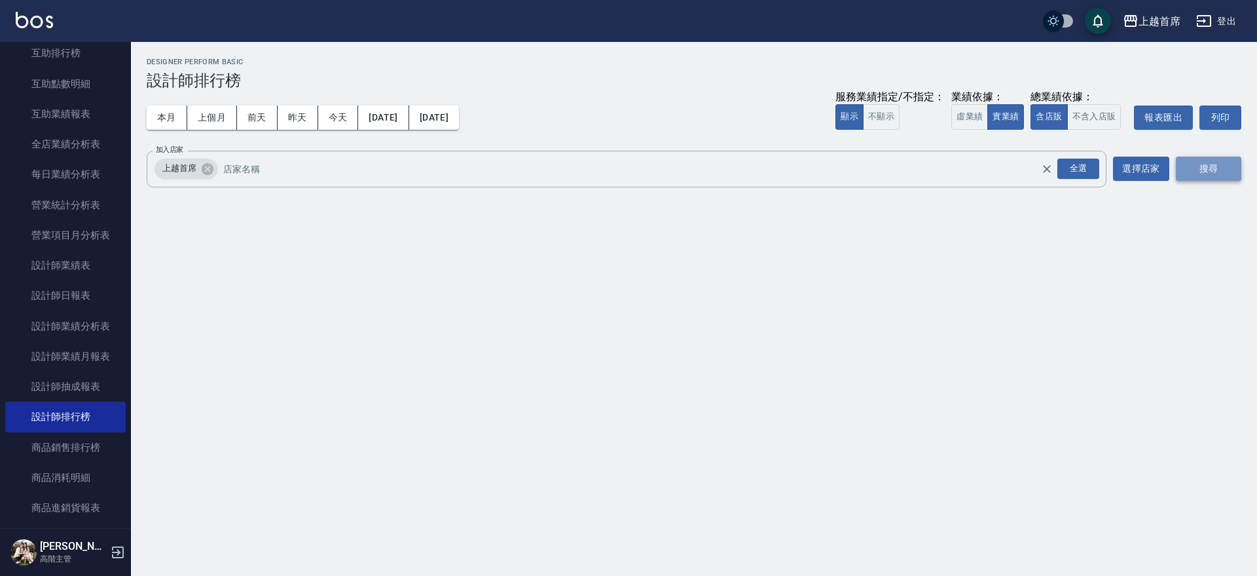
click at [1189, 164] on button "搜尋" at bounding box center [1208, 168] width 65 height 24
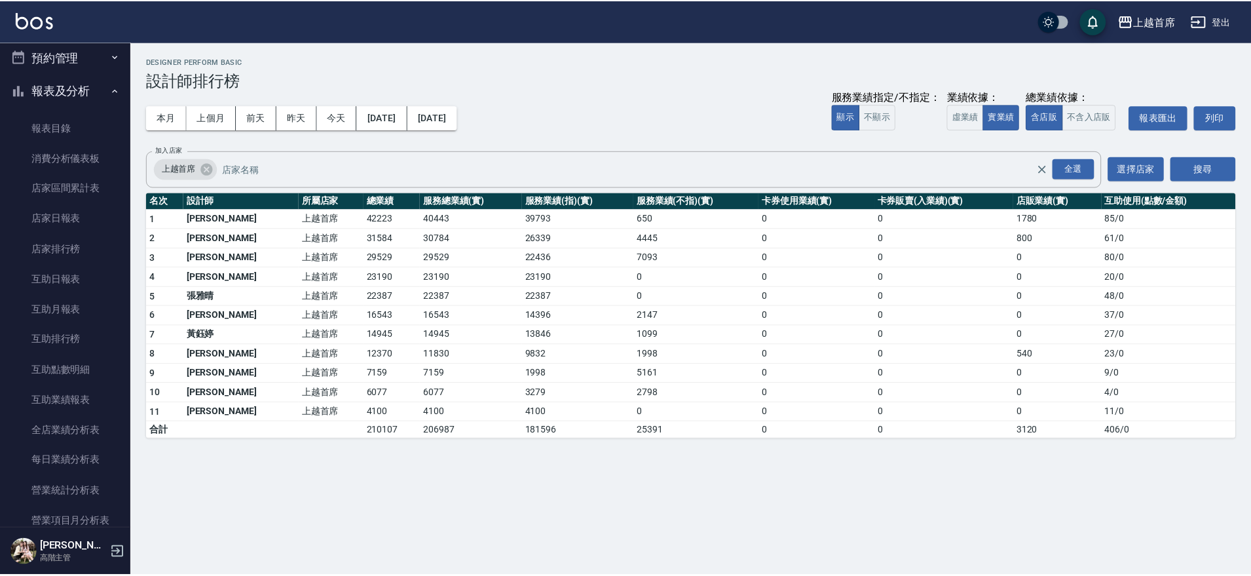
scroll to position [24, 0]
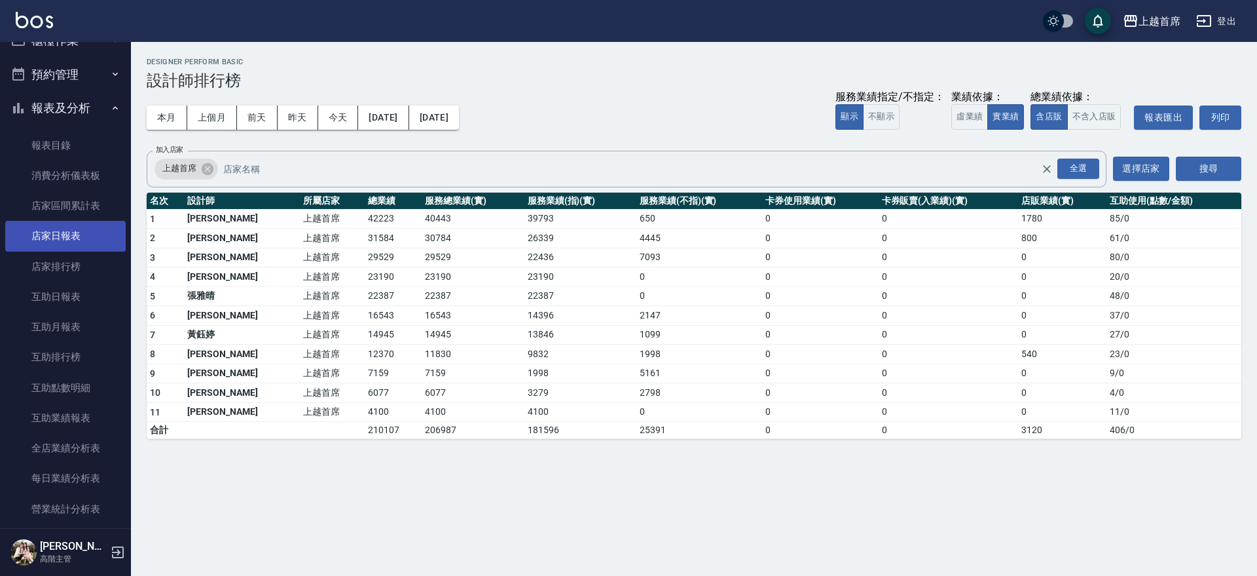
click at [62, 238] on link "店家日報表" at bounding box center [65, 236] width 120 height 30
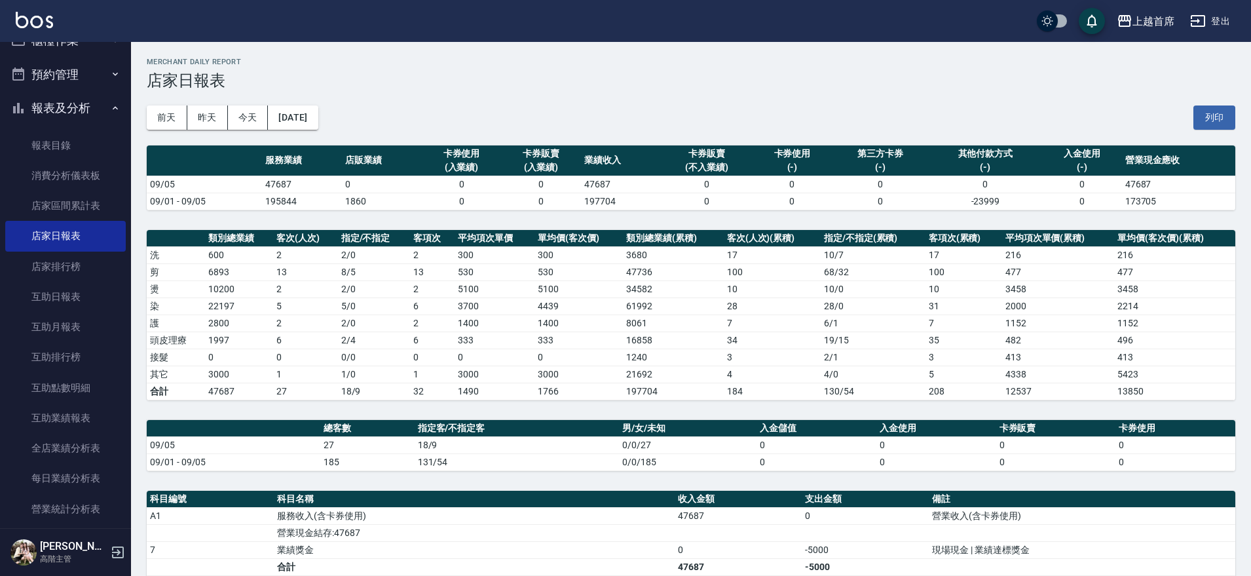
scroll to position [174, 0]
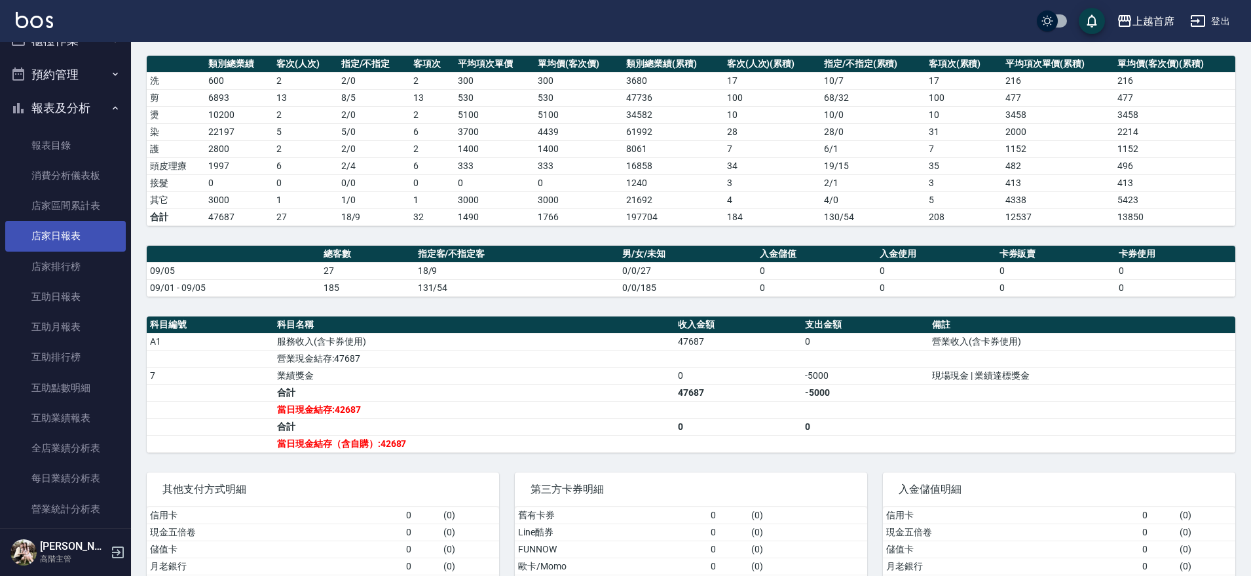
click at [94, 236] on link "店家日報表" at bounding box center [65, 236] width 120 height 30
click at [98, 99] on button "報表及分析" at bounding box center [65, 108] width 120 height 34
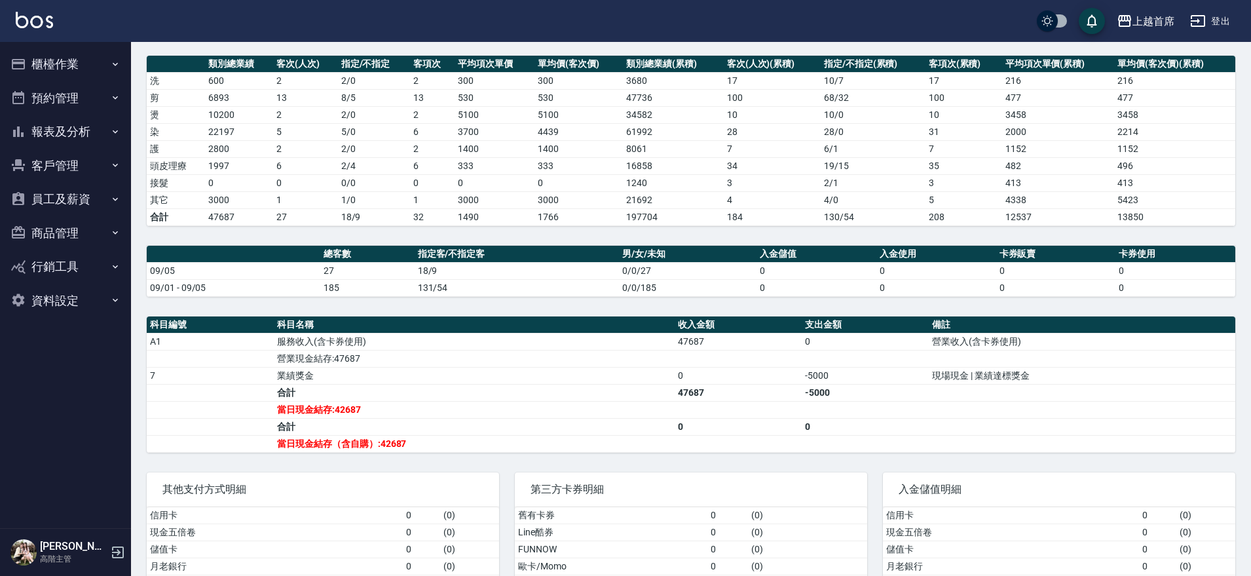
scroll to position [0, 0]
click at [88, 130] on button "報表及分析" at bounding box center [65, 132] width 120 height 34
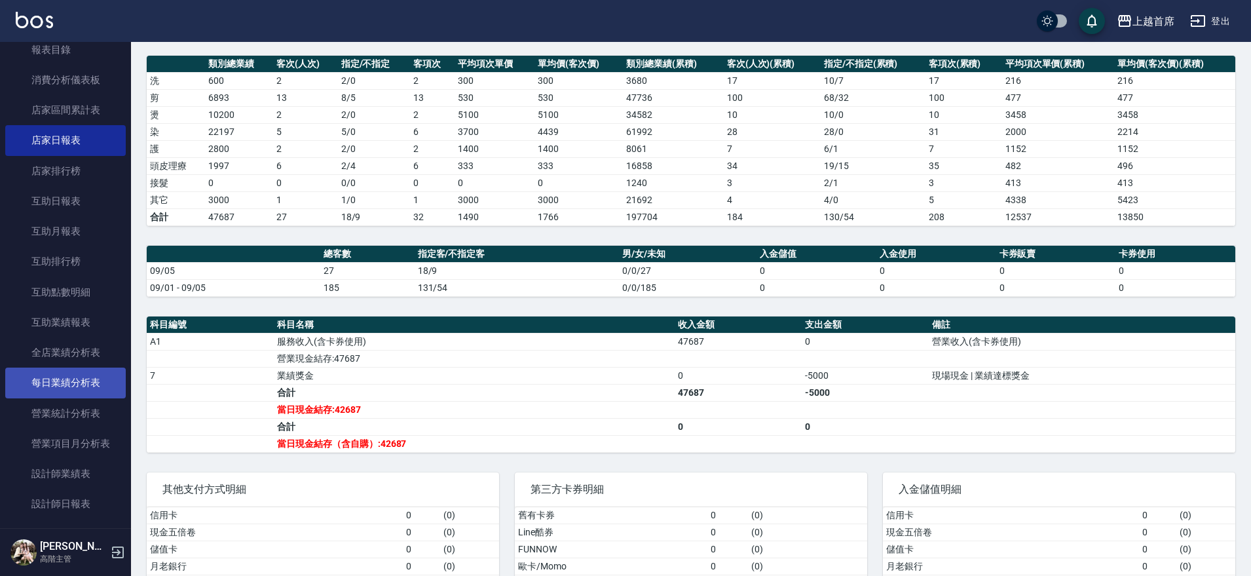
scroll to position [164, 0]
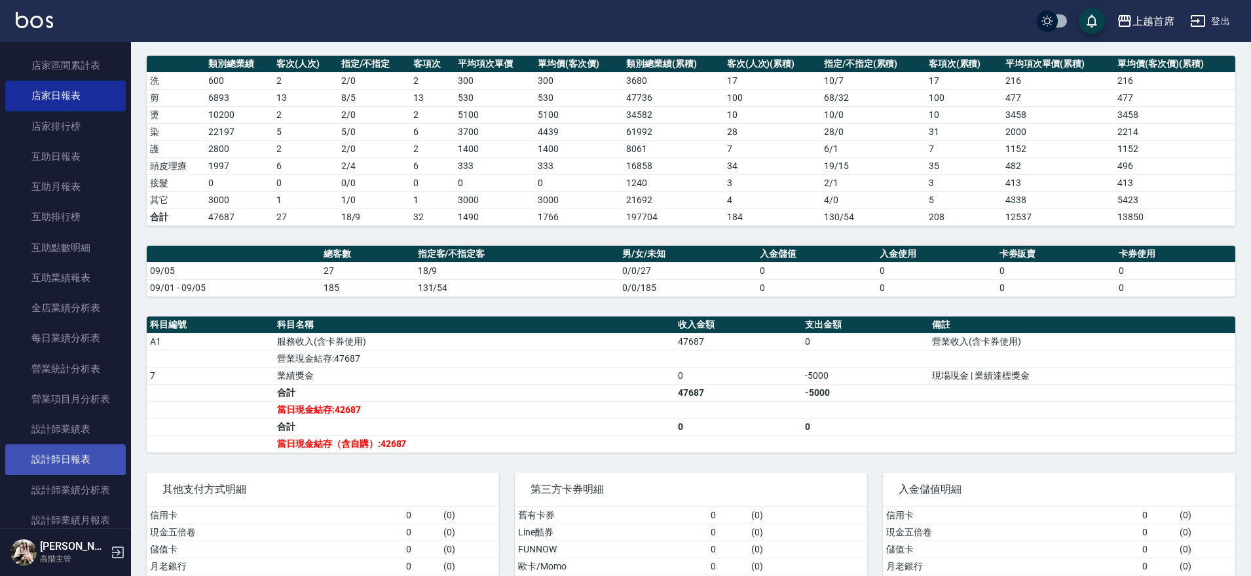
click at [71, 448] on link "設計師日報表" at bounding box center [65, 459] width 120 height 30
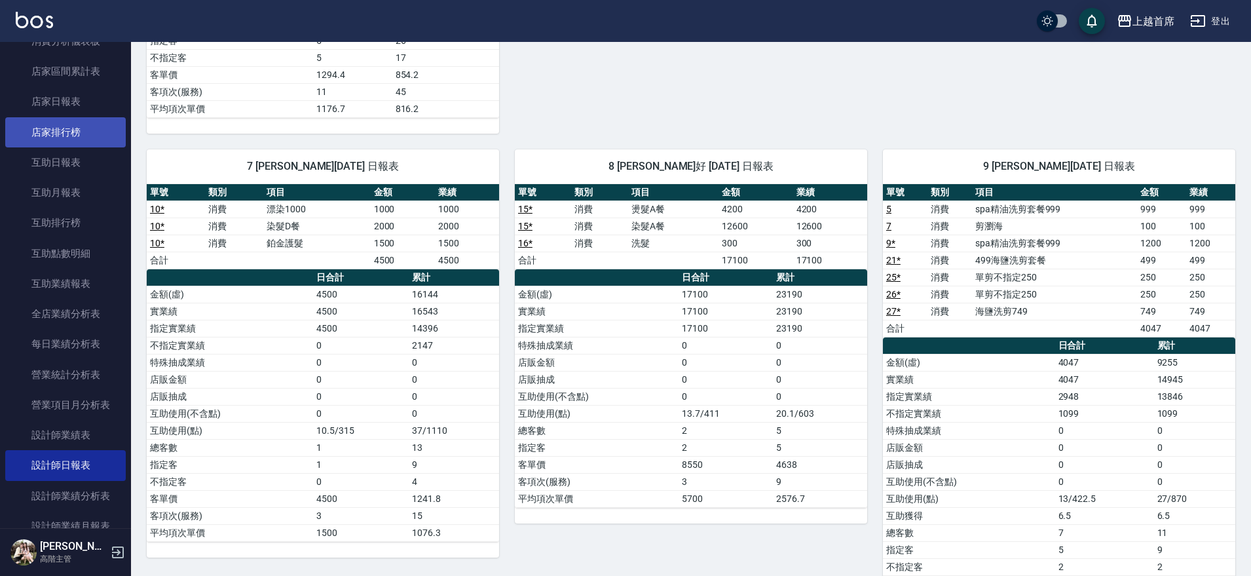
scroll to position [164, 0]
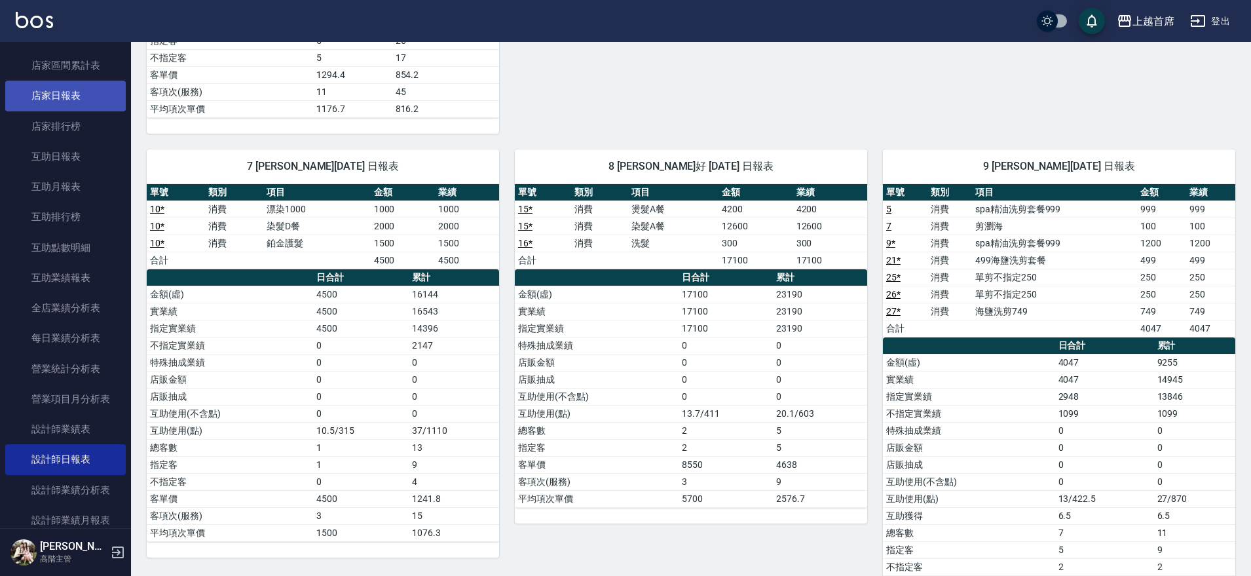
click at [85, 92] on link "店家日報表" at bounding box center [65, 96] width 120 height 30
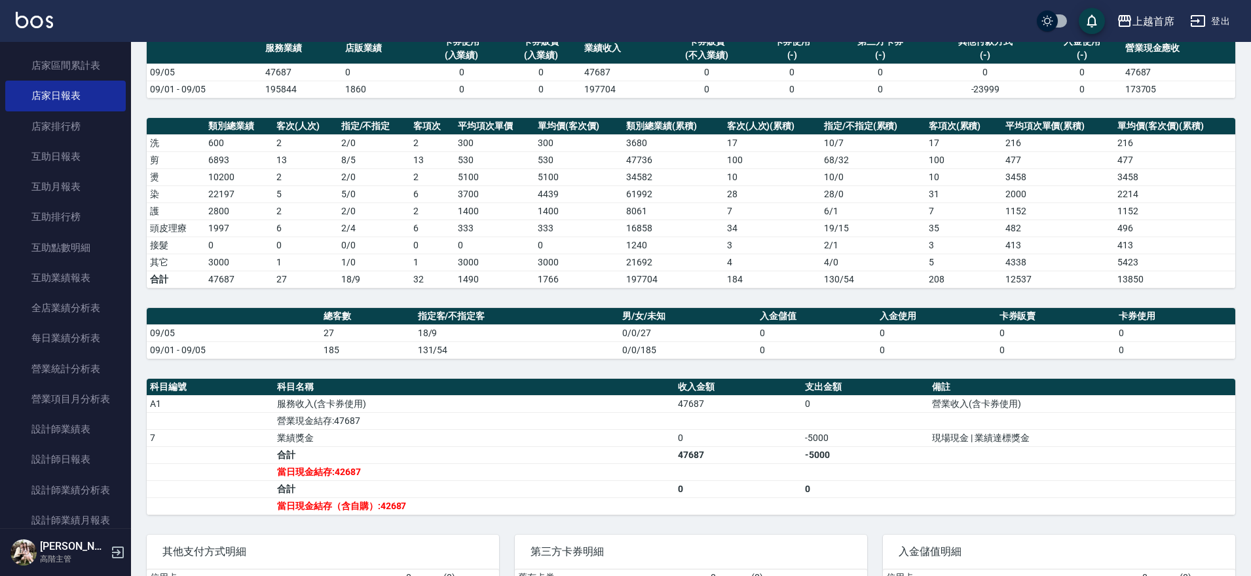
scroll to position [174, 0]
